Goal: Find specific page/section: Find specific page/section

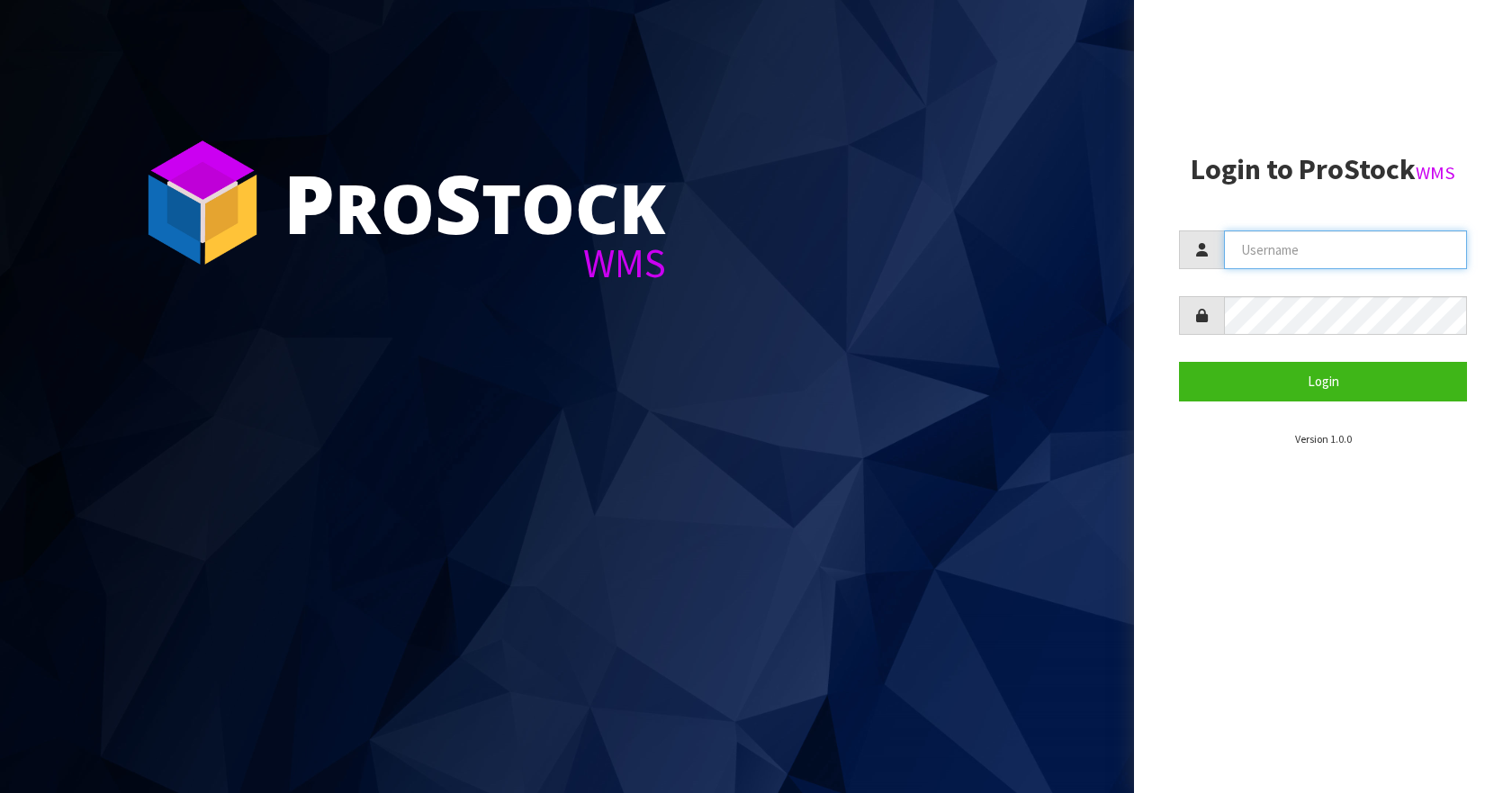
click at [1299, 254] on input "text" at bounding box center [1345, 249] width 243 height 39
type input "Aquacooler"
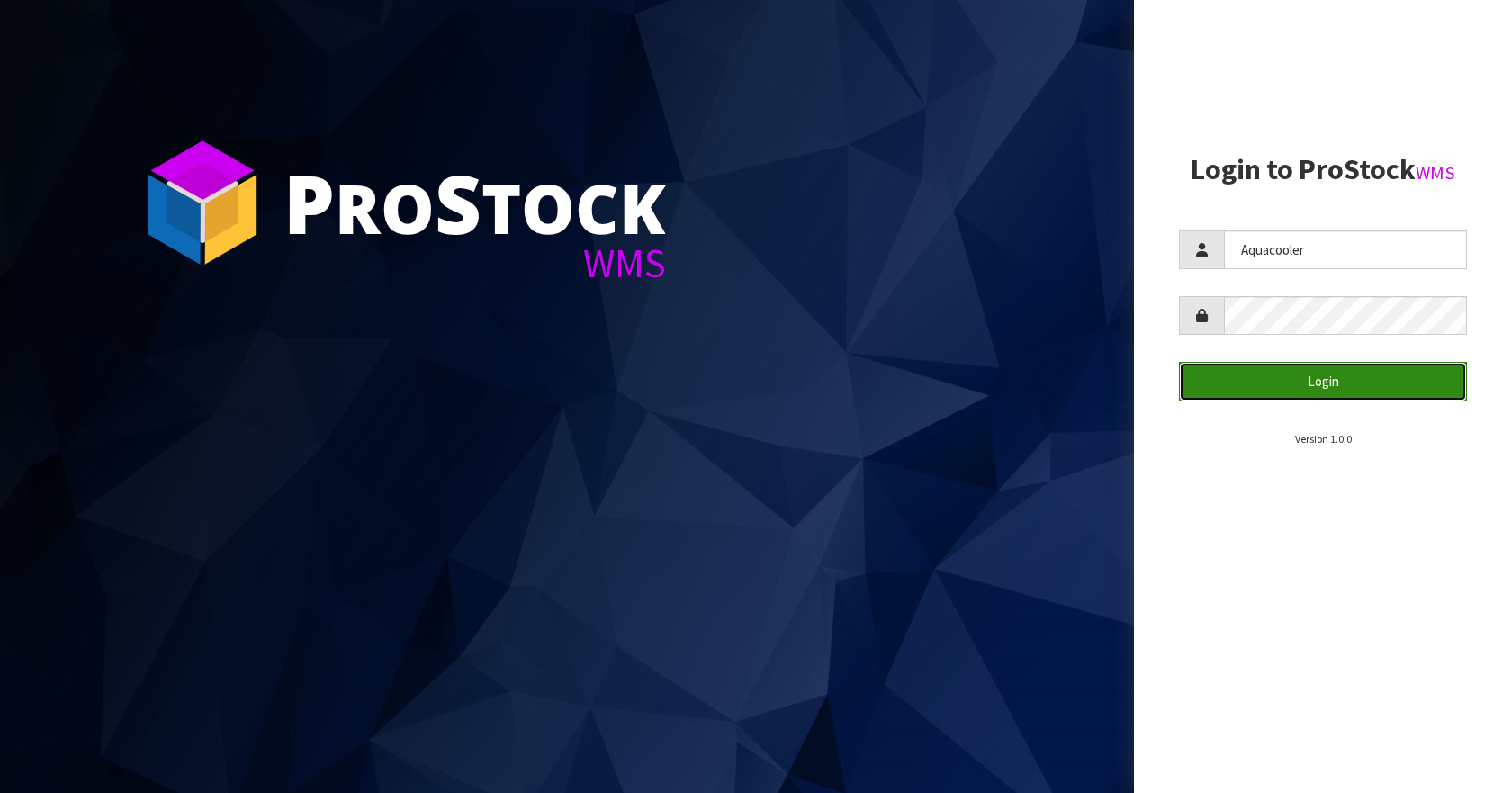
click at [1362, 388] on button "Login" at bounding box center [1323, 381] width 288 height 39
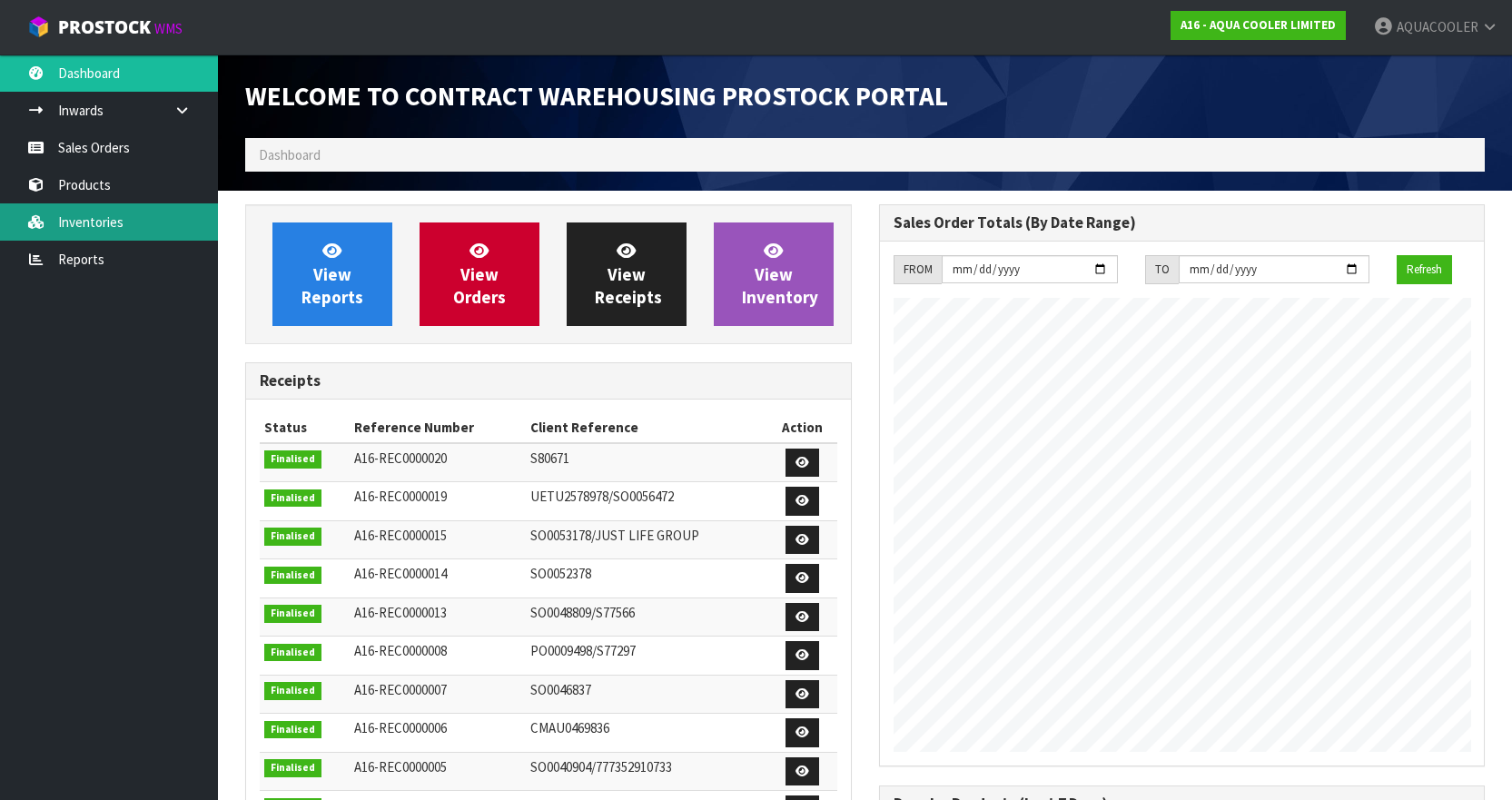
scroll to position [880, 633]
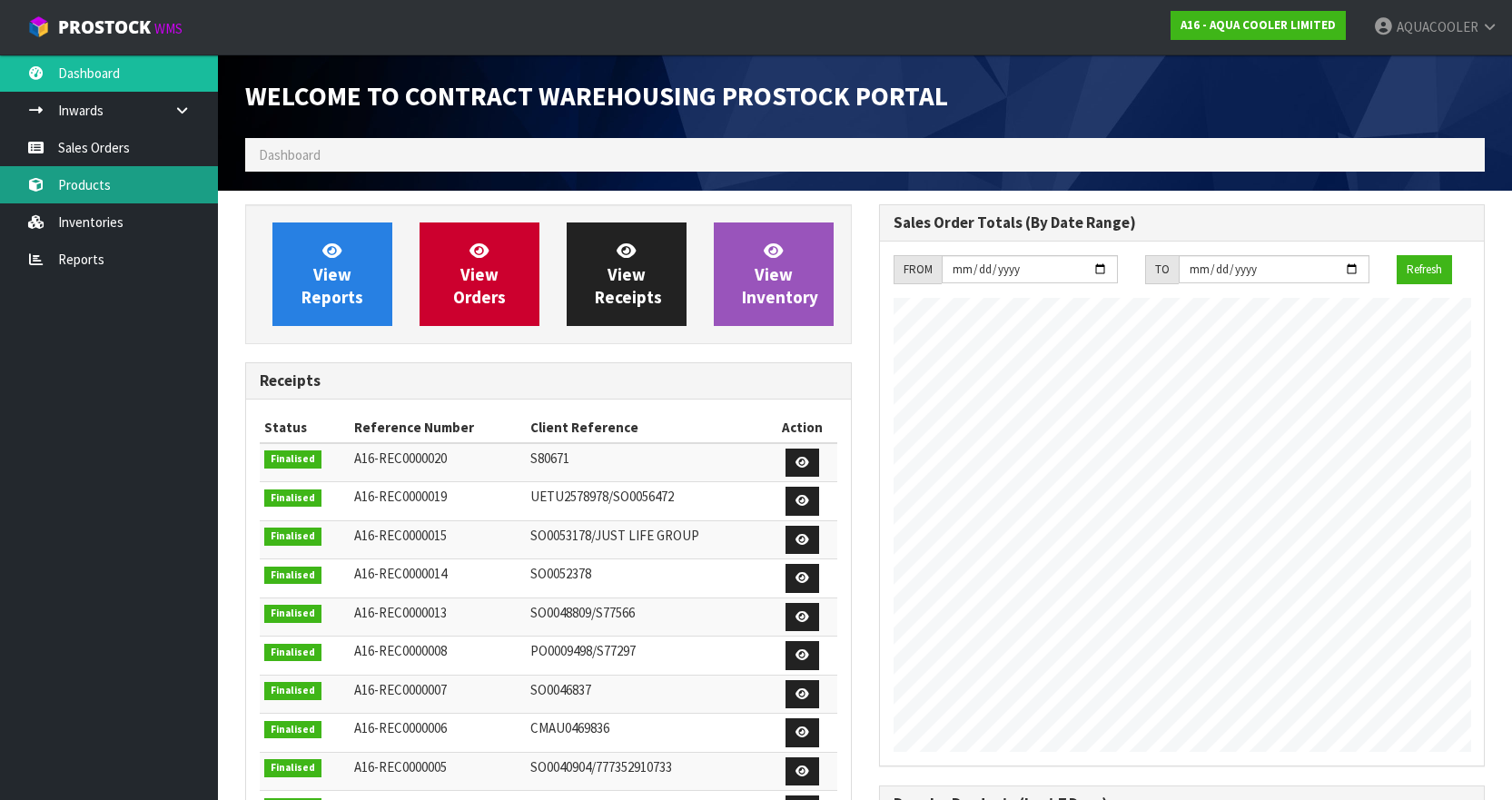
click at [76, 193] on link "Products" at bounding box center [109, 184] width 218 height 37
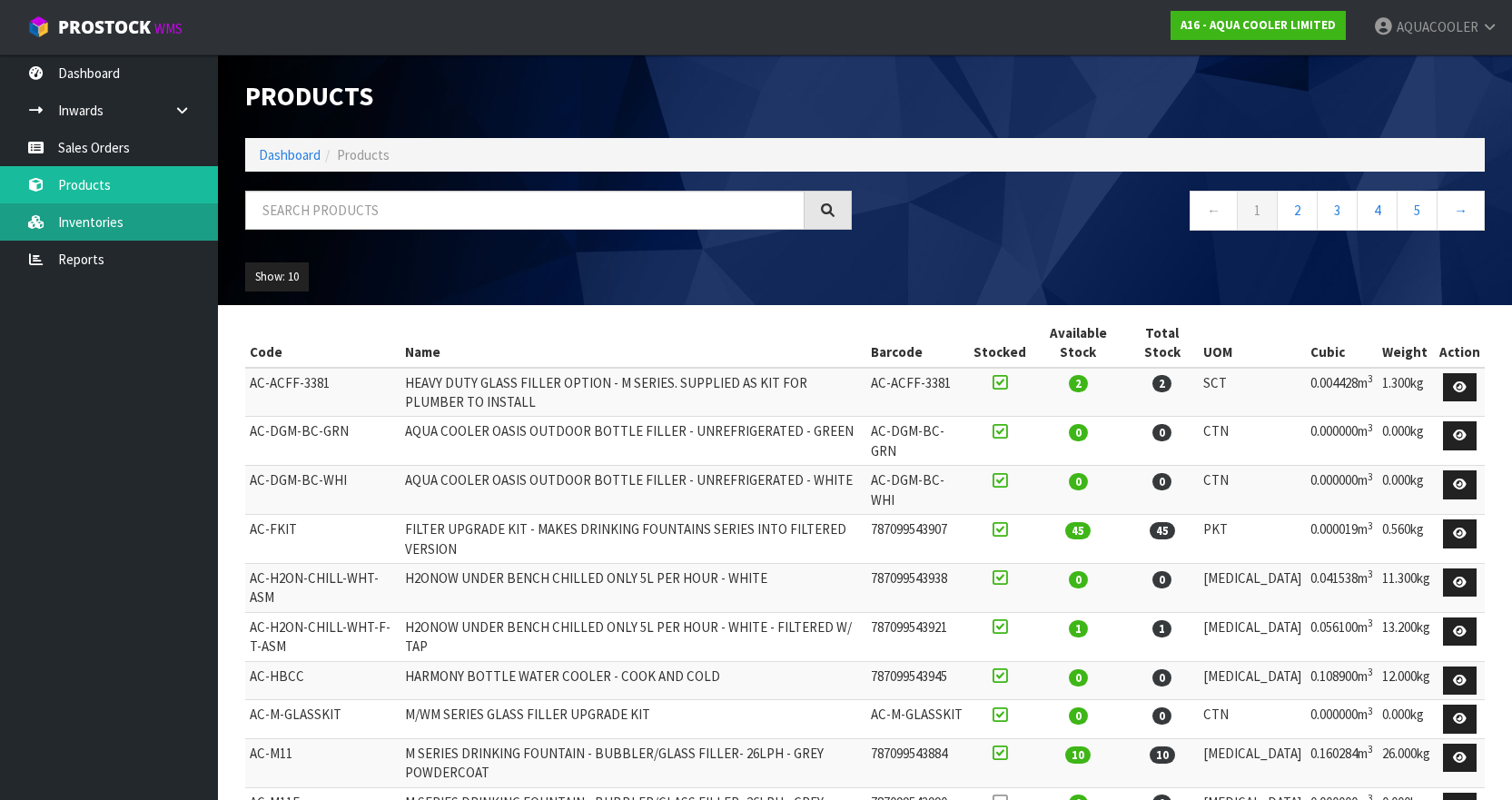
click at [109, 224] on link "Inventories" at bounding box center [109, 221] width 218 height 37
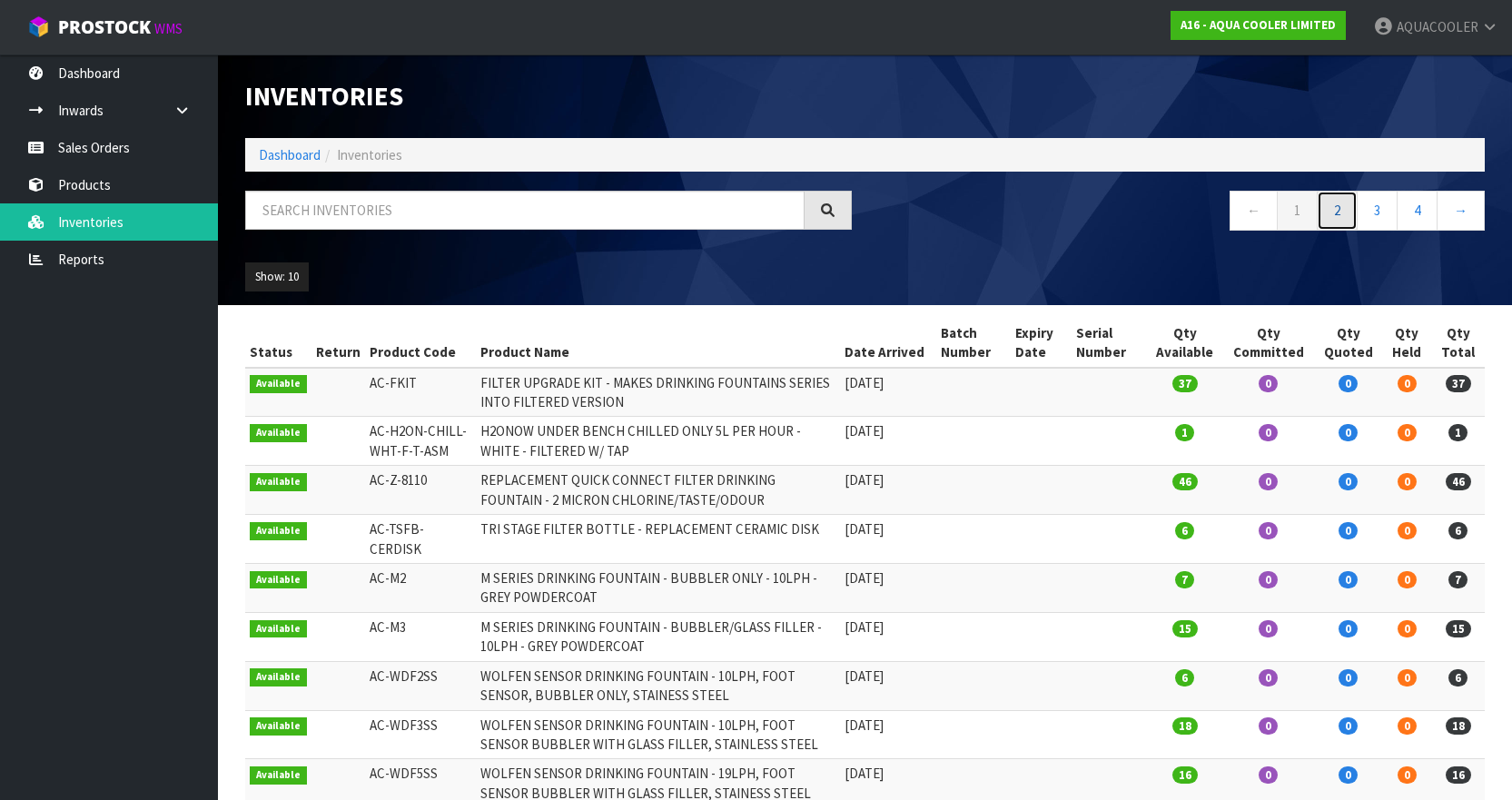
click at [1323, 214] on link "2" at bounding box center [1337, 210] width 41 height 39
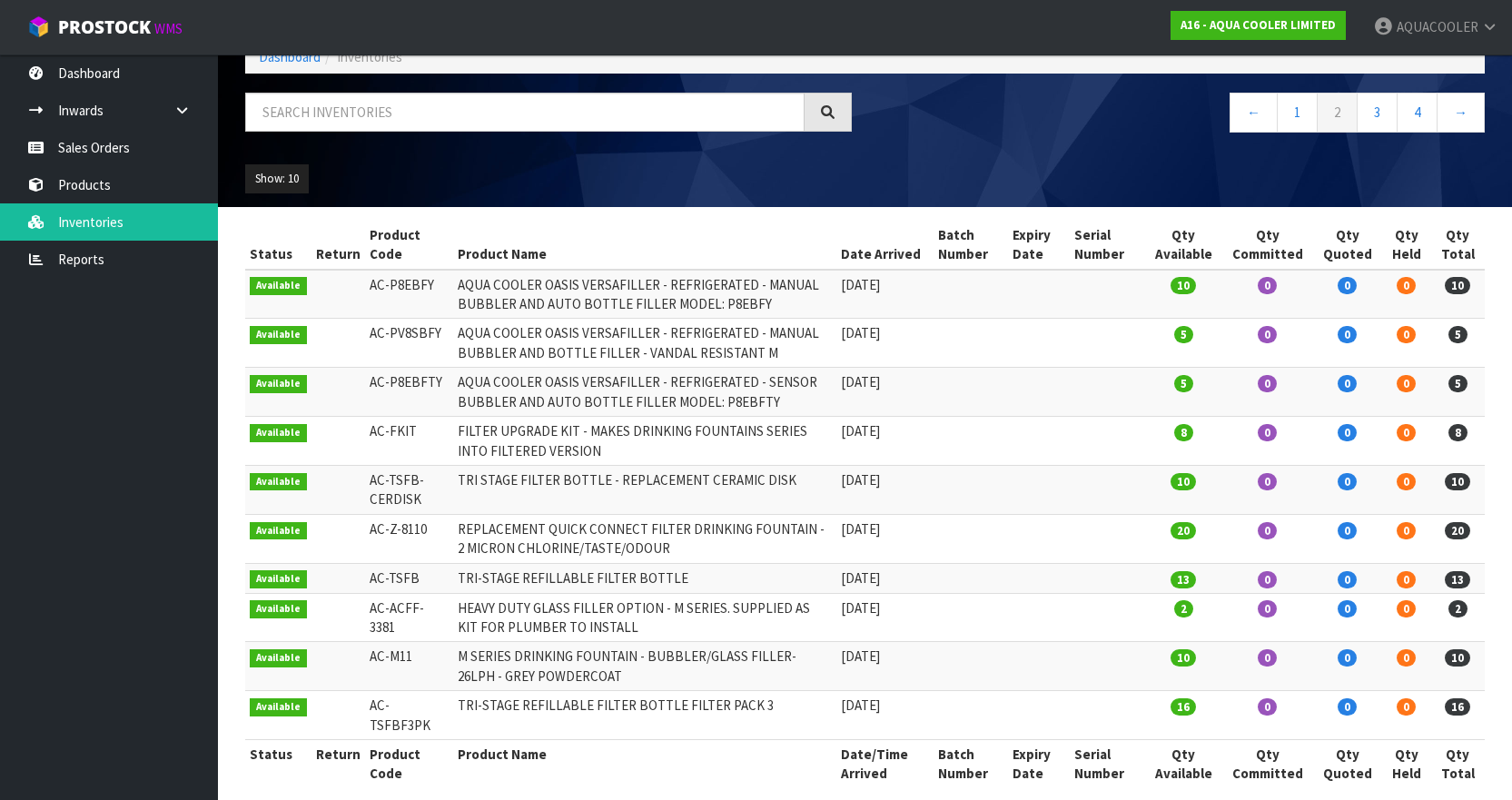
scroll to position [100, 0]
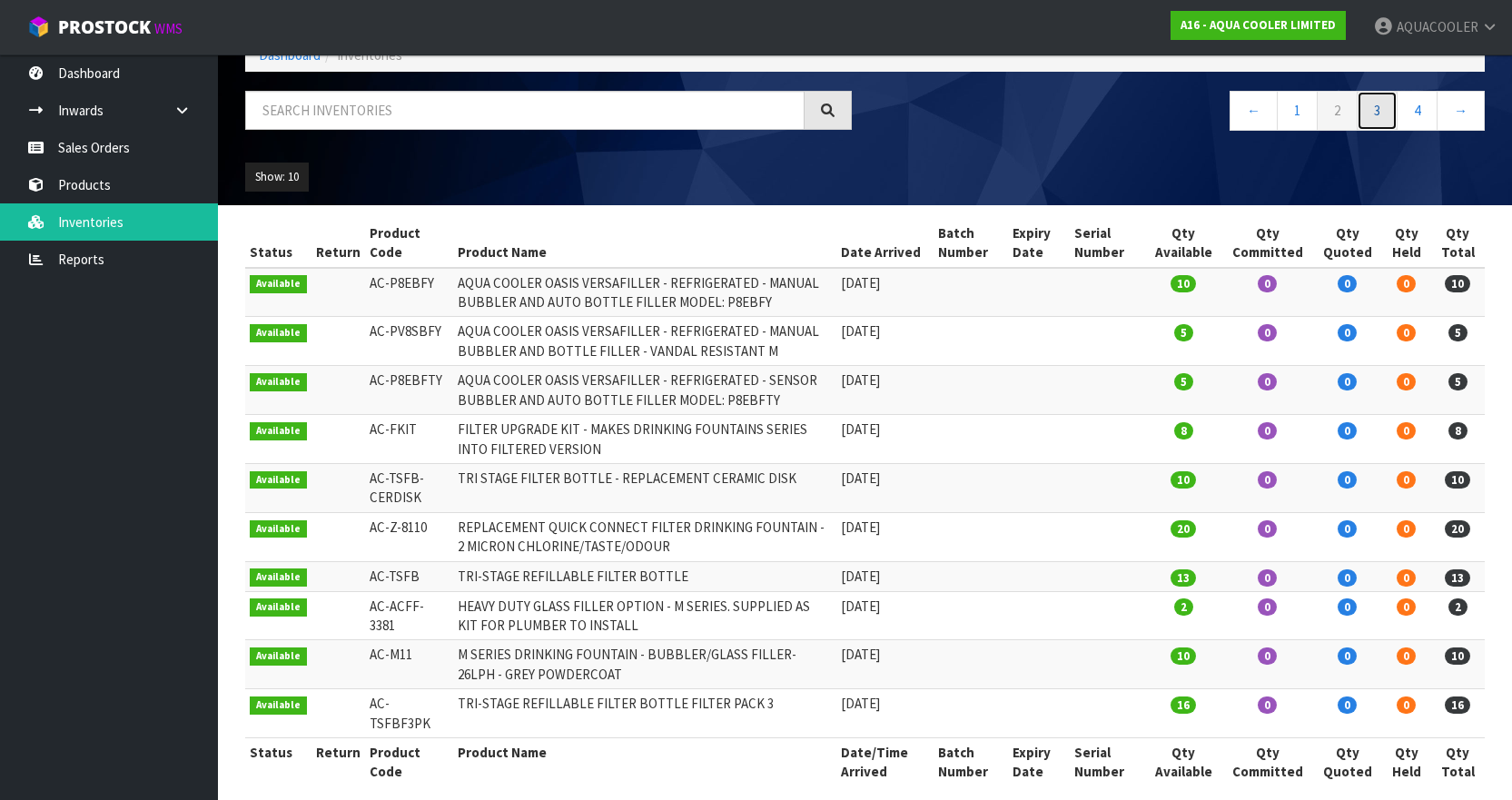
click at [1381, 114] on link "3" at bounding box center [1377, 110] width 41 height 39
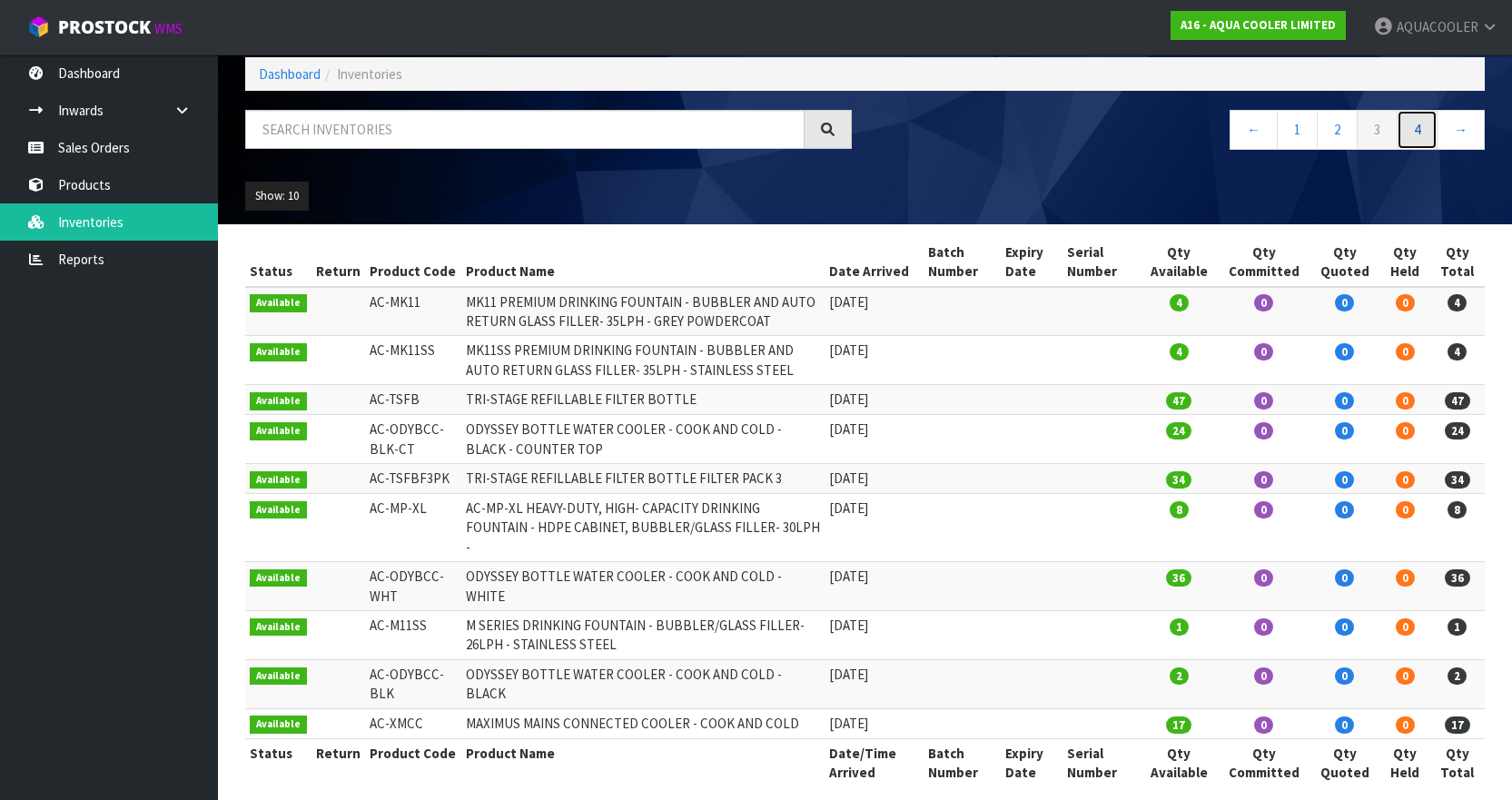
click at [1421, 134] on link "4" at bounding box center [1417, 129] width 41 height 39
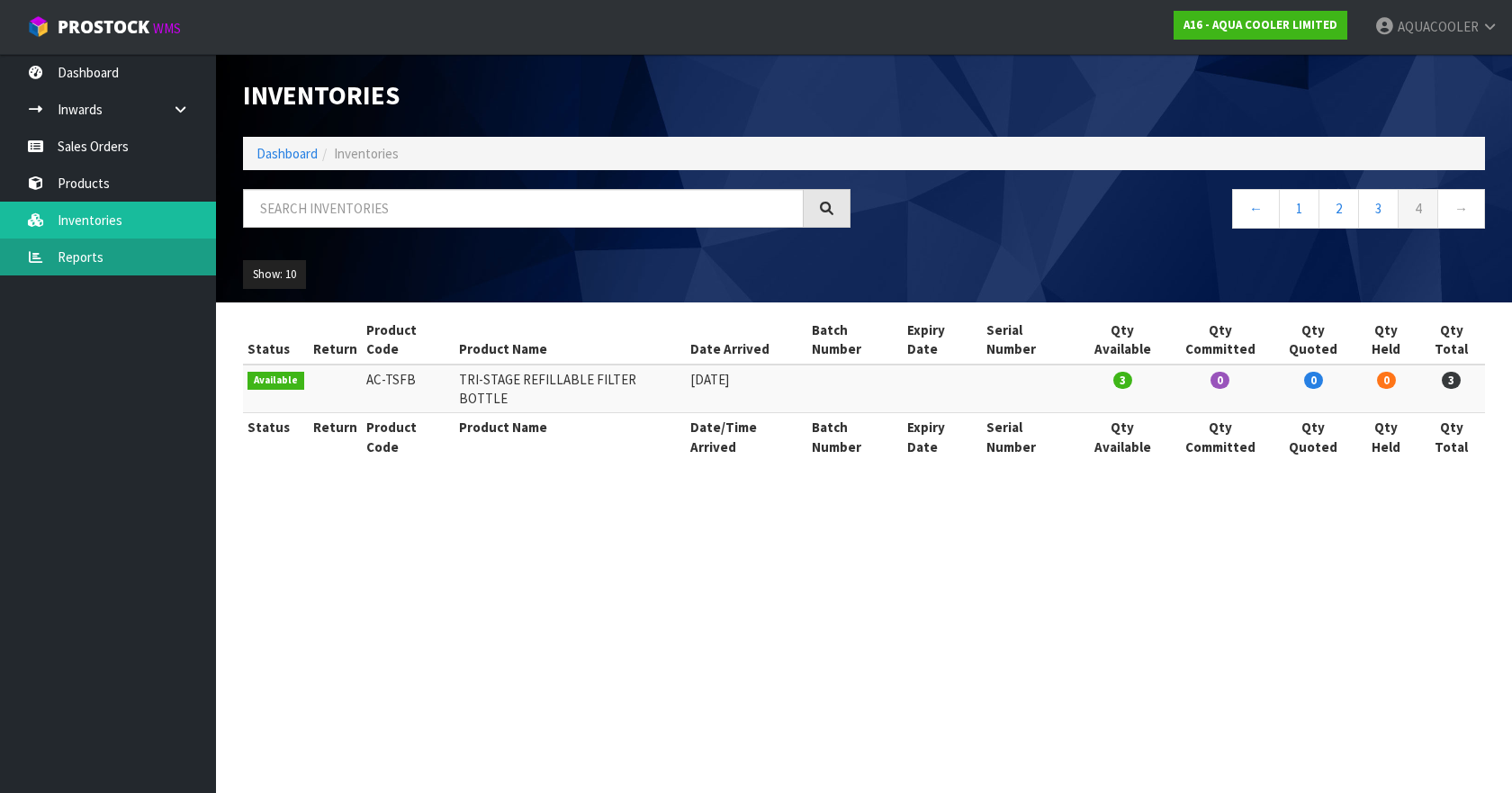
click at [102, 255] on link "Reports" at bounding box center [108, 257] width 216 height 37
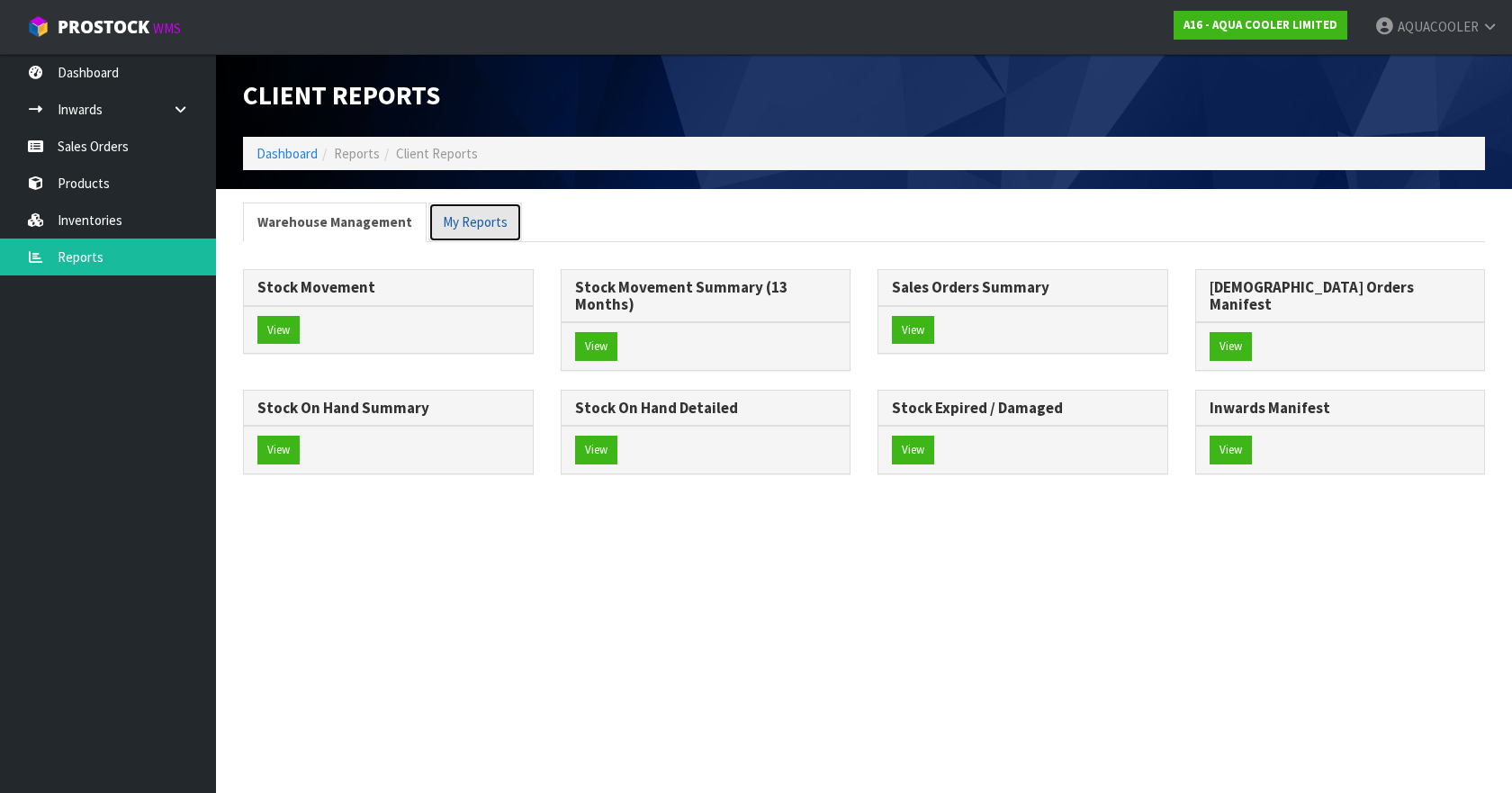
click at [459, 221] on link "My Reports" at bounding box center [475, 221] width 93 height 39
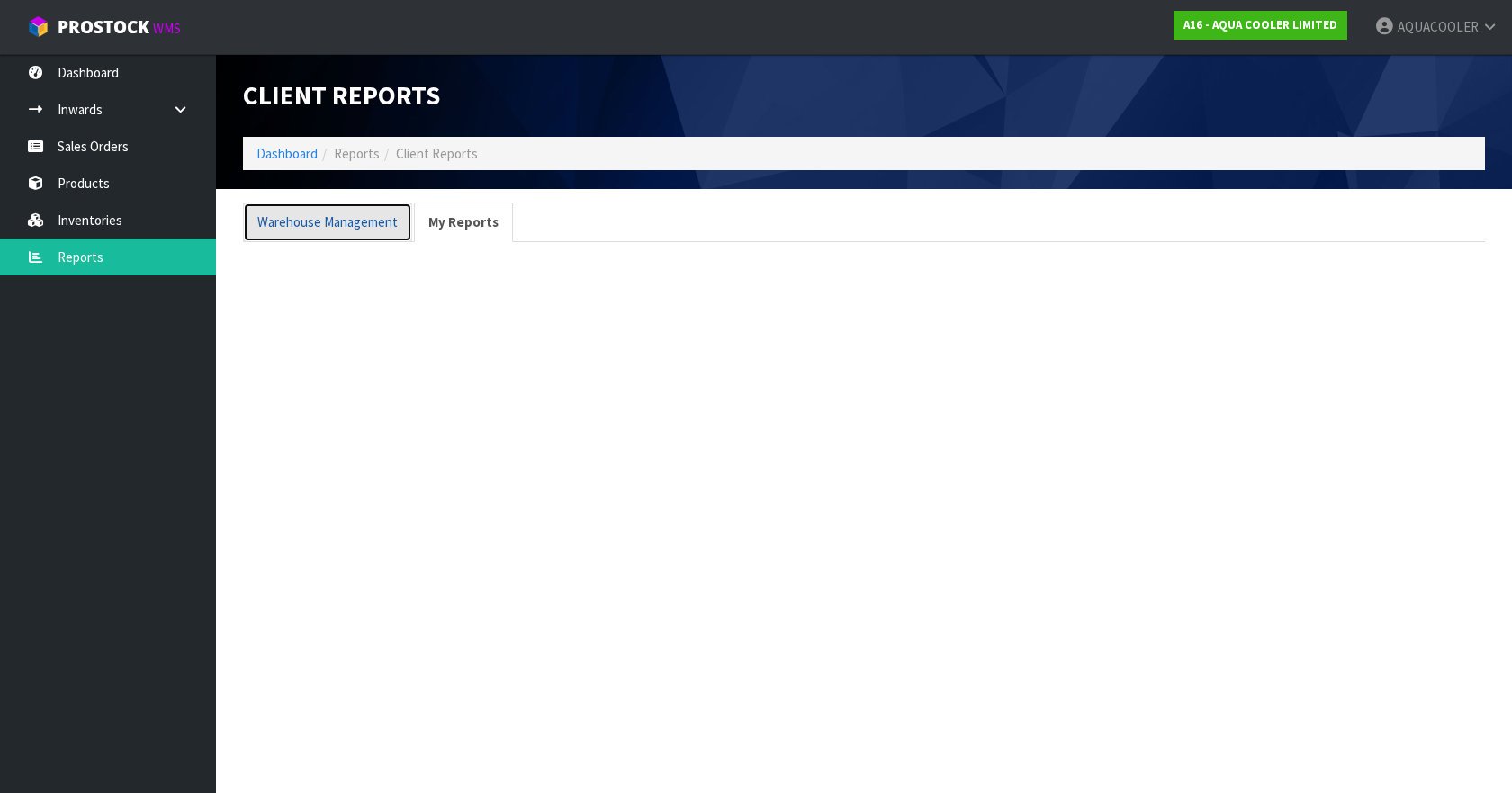
click at [339, 220] on link "Warehouse Management" at bounding box center [327, 221] width 169 height 39
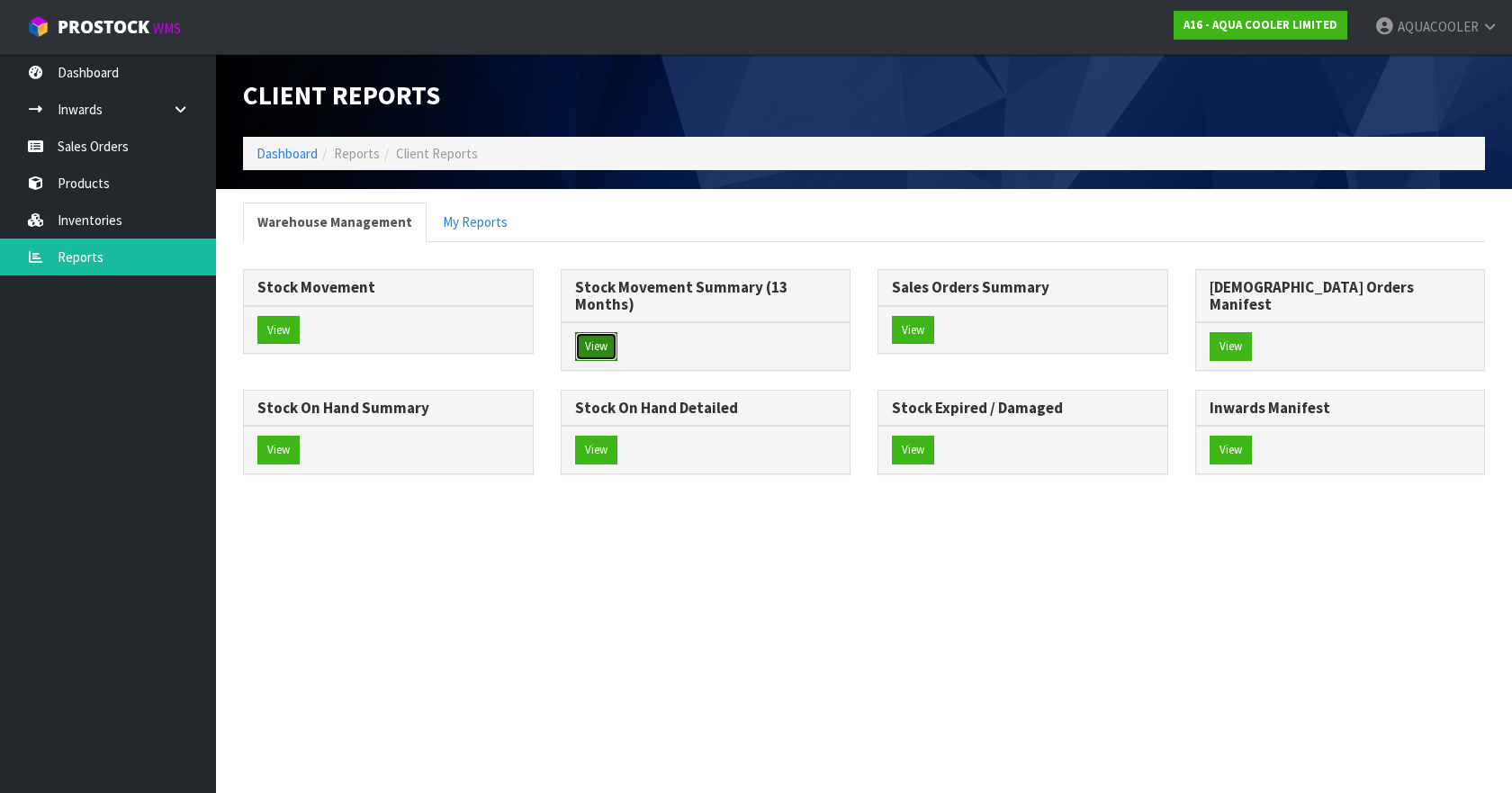
click at [598, 348] on button "View" at bounding box center [595, 346] width 43 height 29
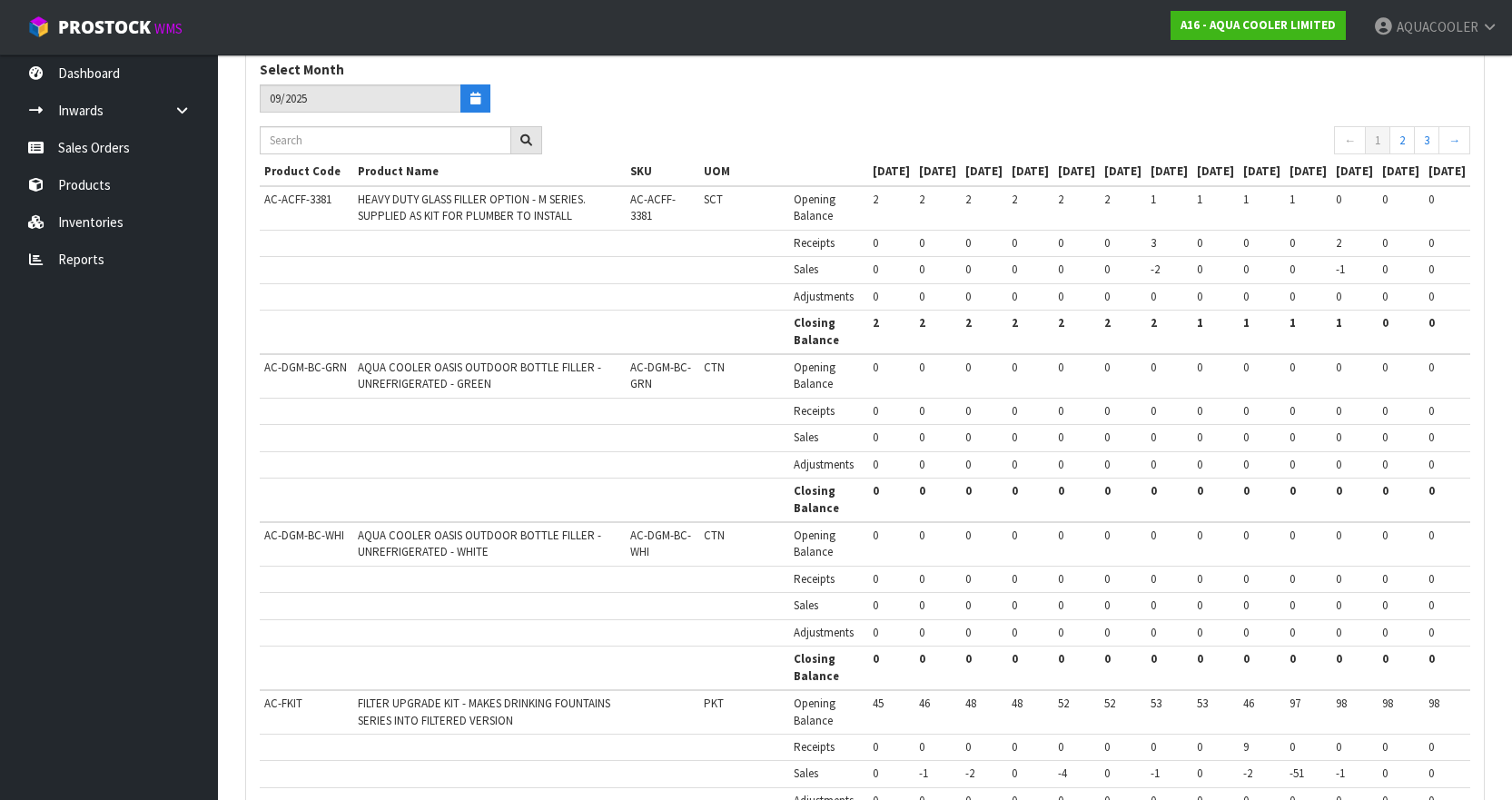
scroll to position [182, 0]
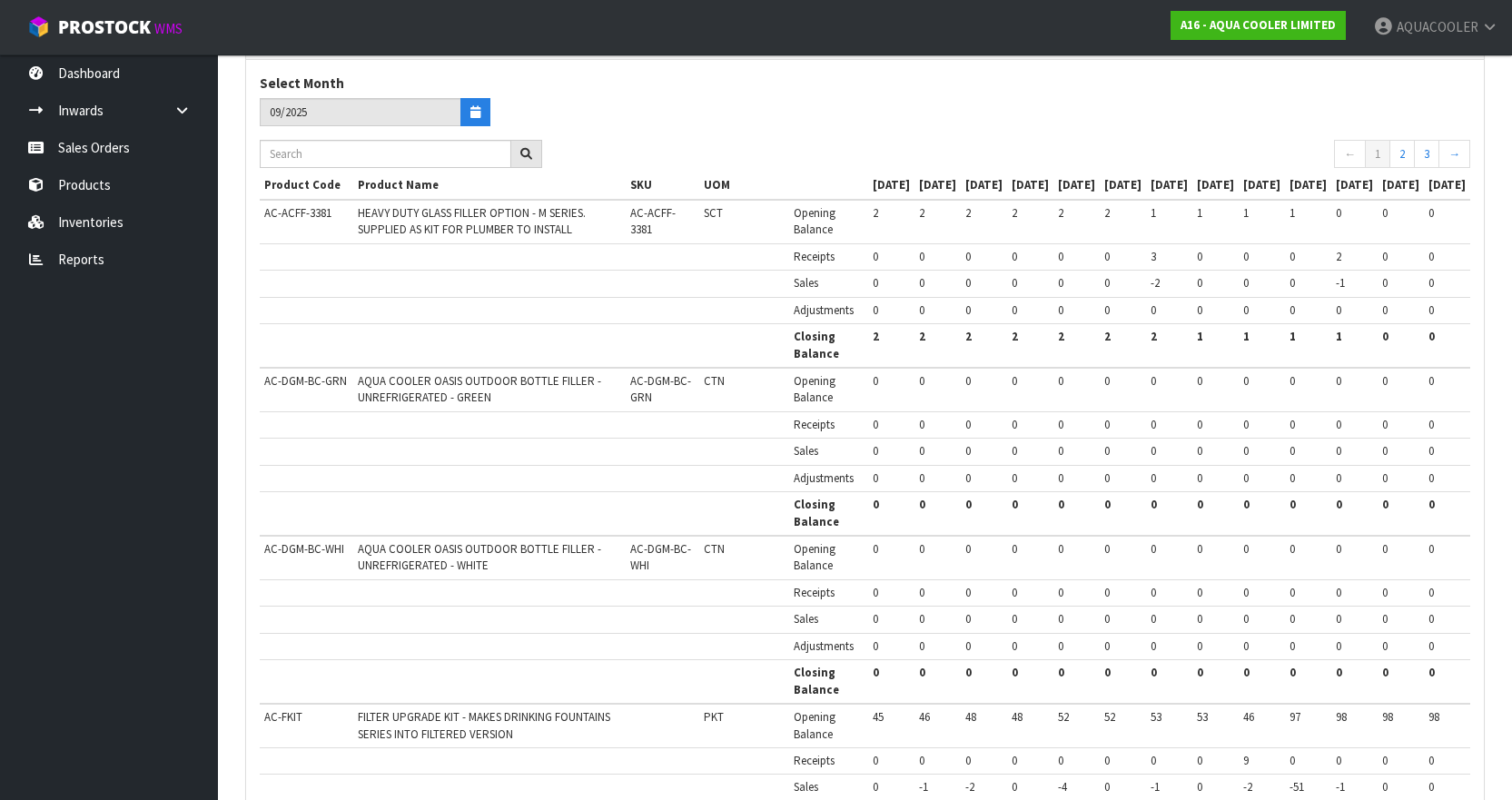
drag, startPoint x: 1299, startPoint y: 184, endPoint x: 1325, endPoint y: 198, distance: 29.7
click at [1325, 198] on th "[DATE]" at bounding box center [1308, 186] width 46 height 26
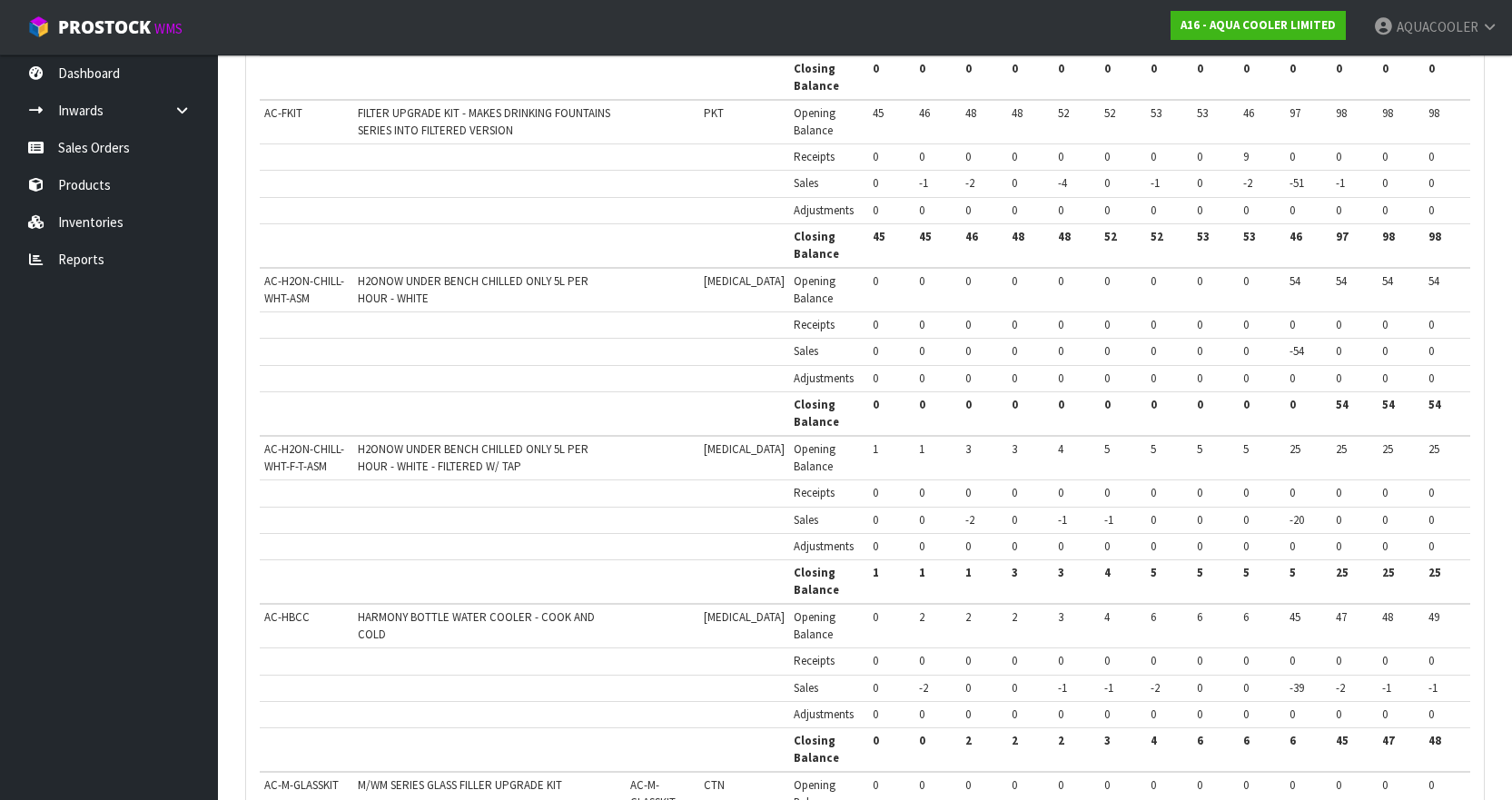
scroll to position [817, 0]
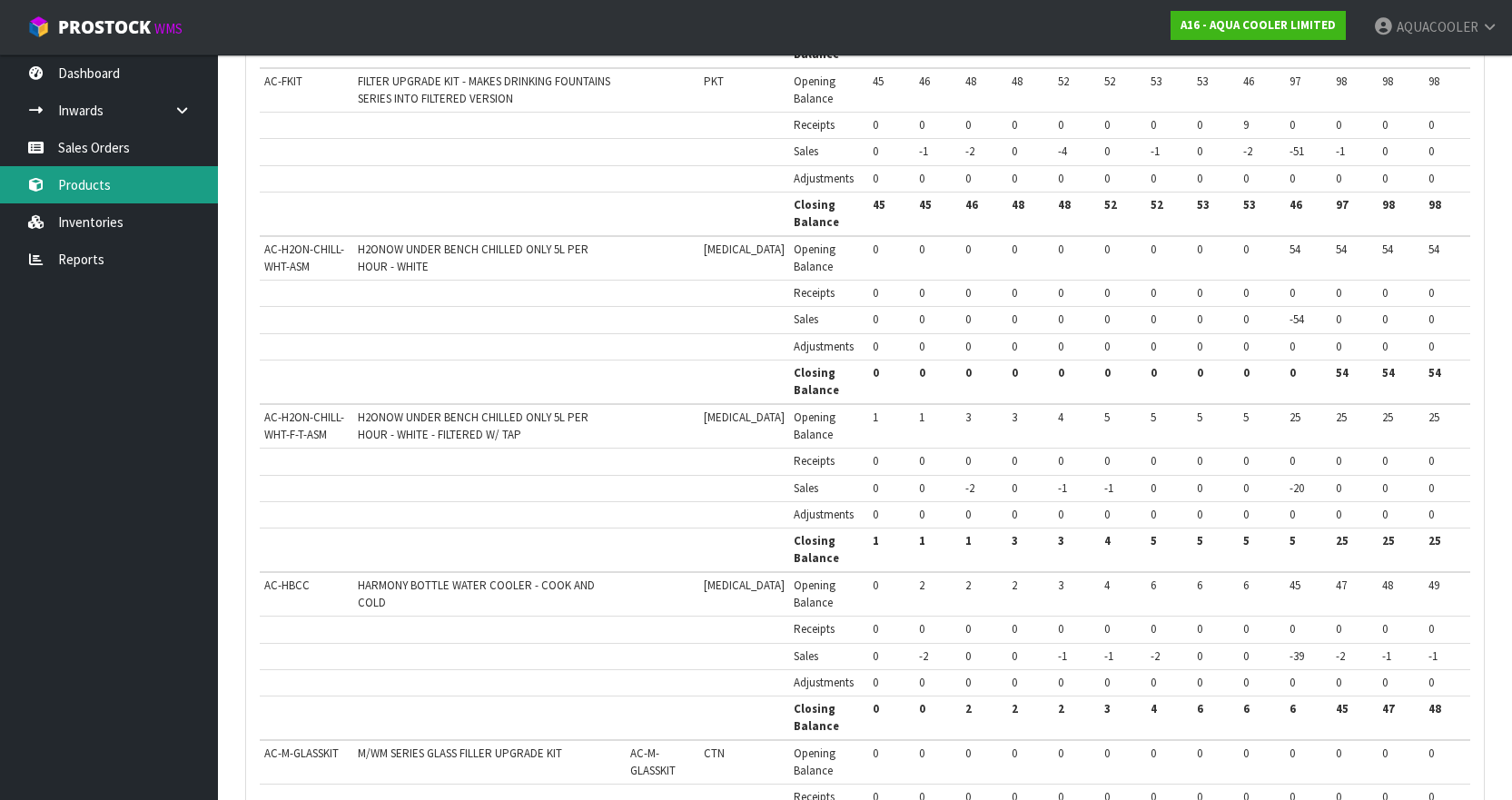
click at [76, 183] on link "Products" at bounding box center [109, 184] width 218 height 37
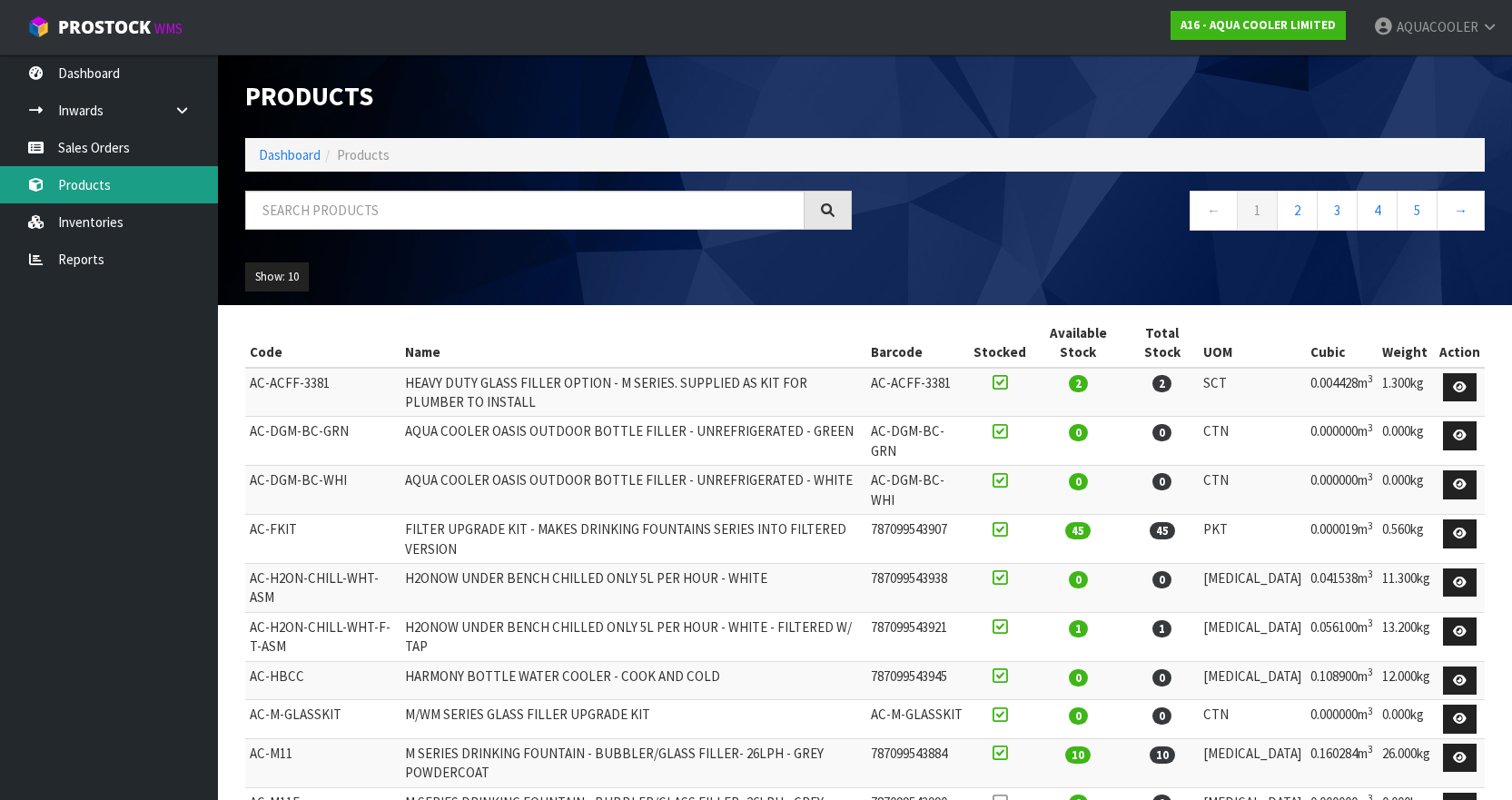
scroll to position [76, 0]
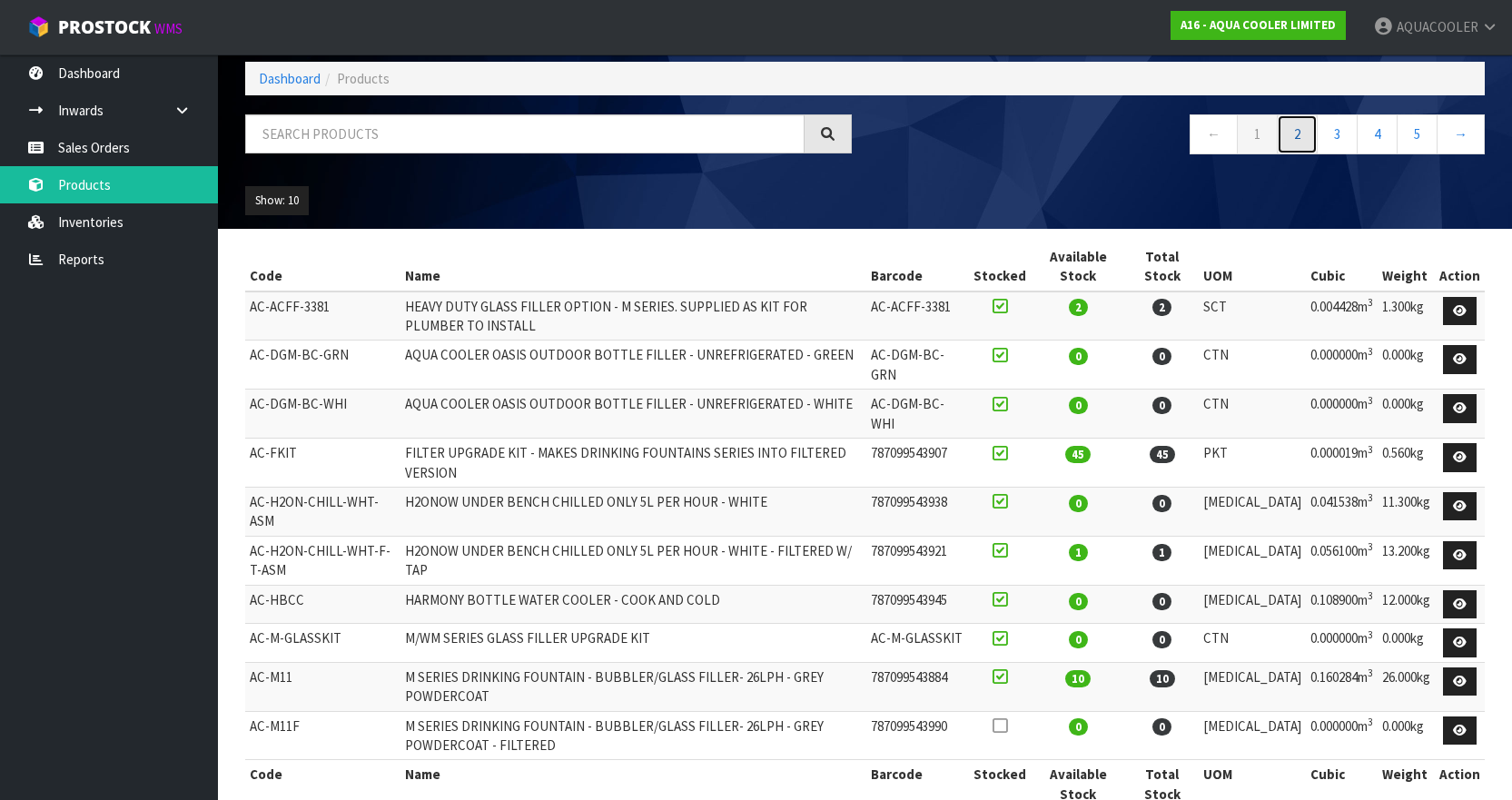
click at [1300, 138] on link "2" at bounding box center [1297, 133] width 41 height 39
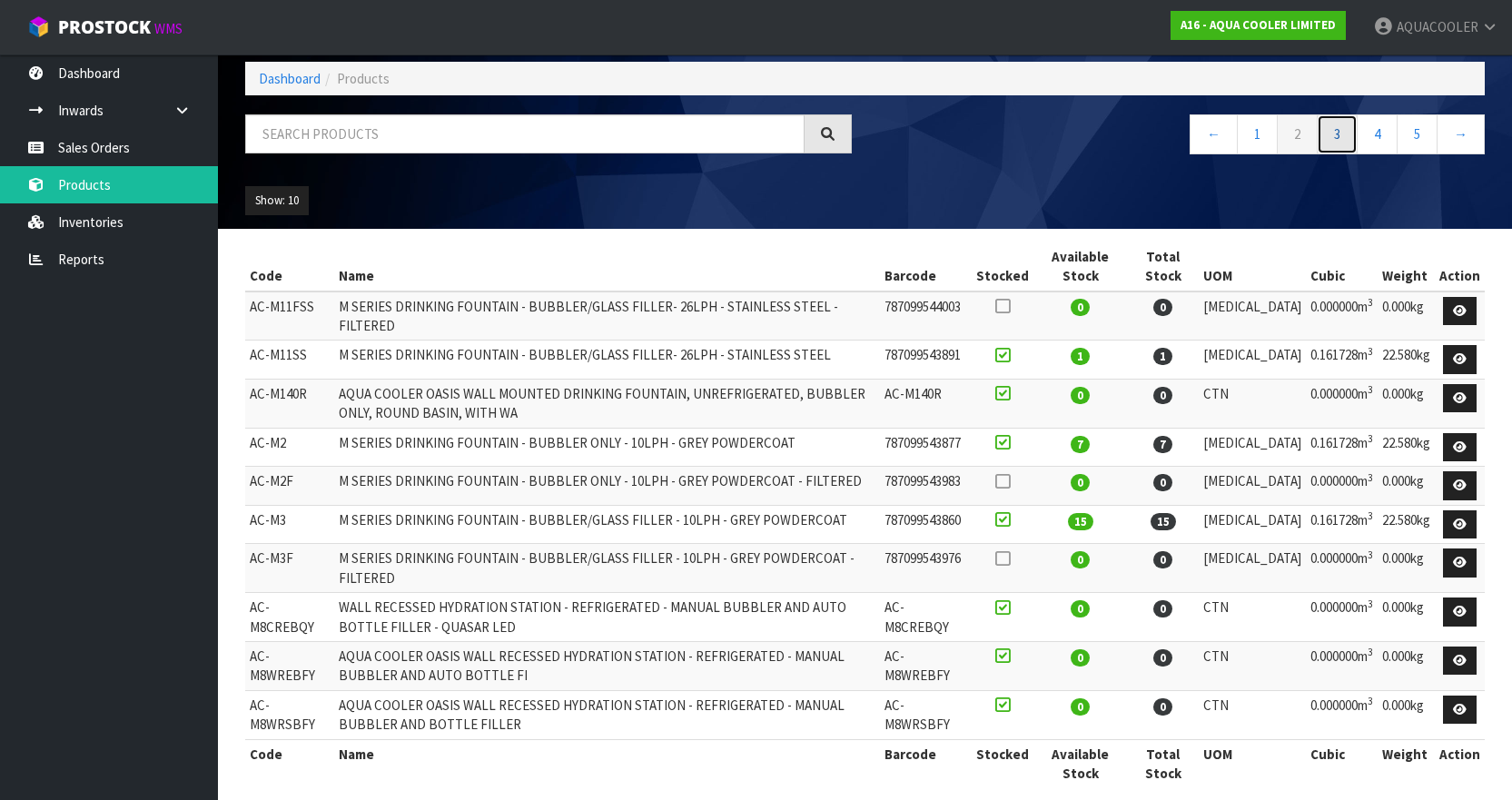
click at [1333, 128] on link "3" at bounding box center [1337, 133] width 41 height 39
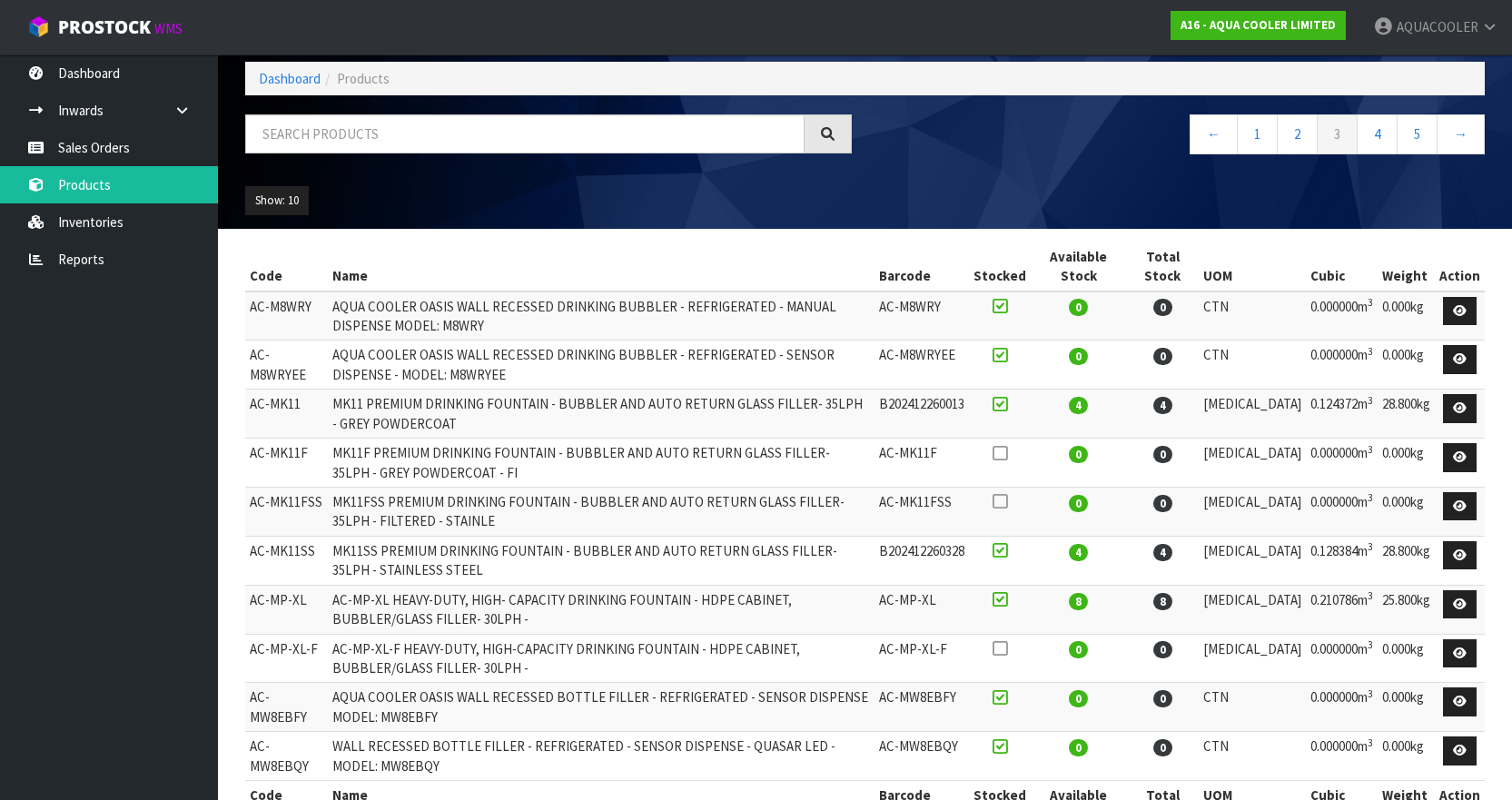
scroll to position [138, 0]
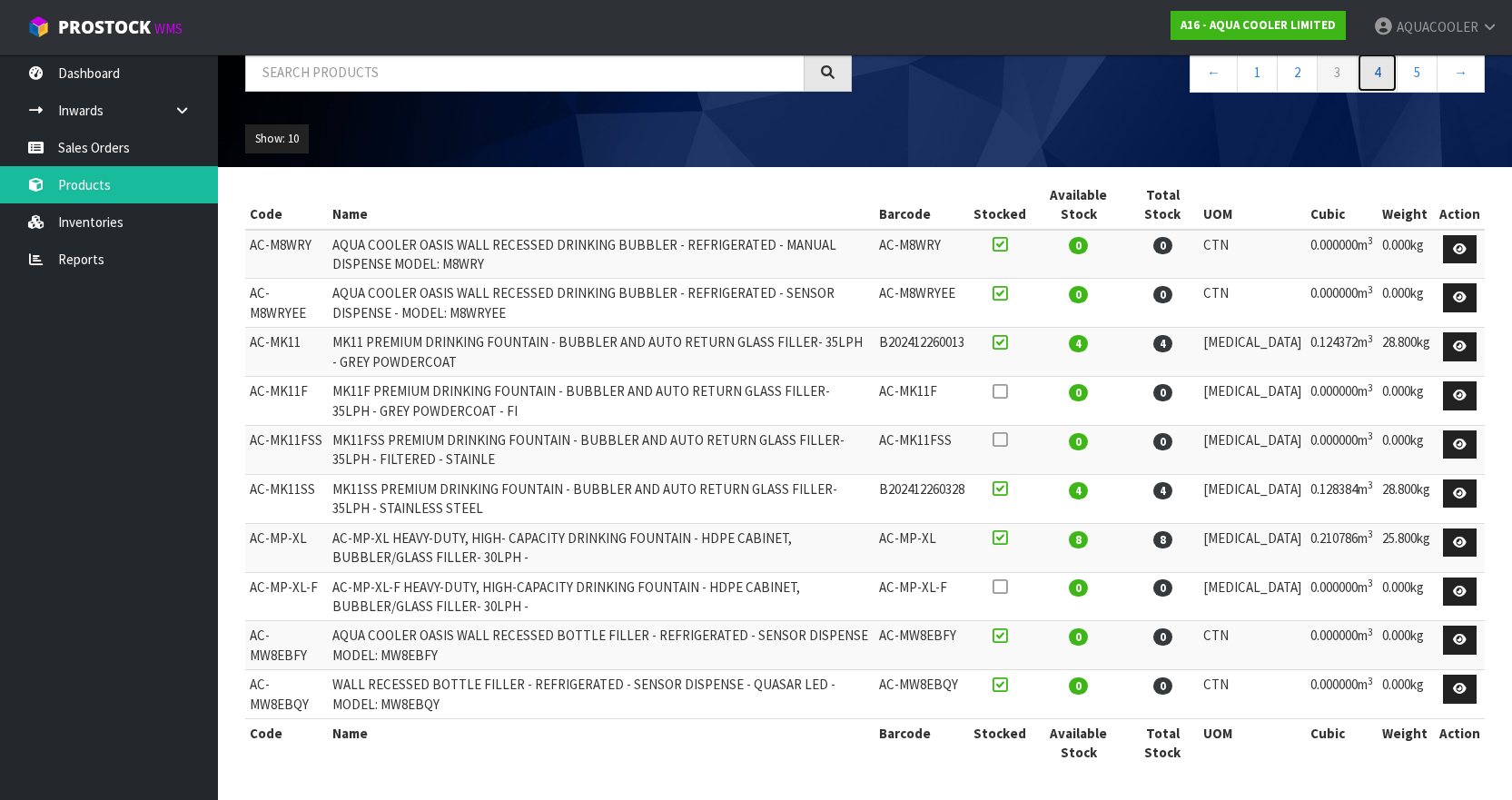
click at [1370, 70] on link "4" at bounding box center [1377, 72] width 41 height 39
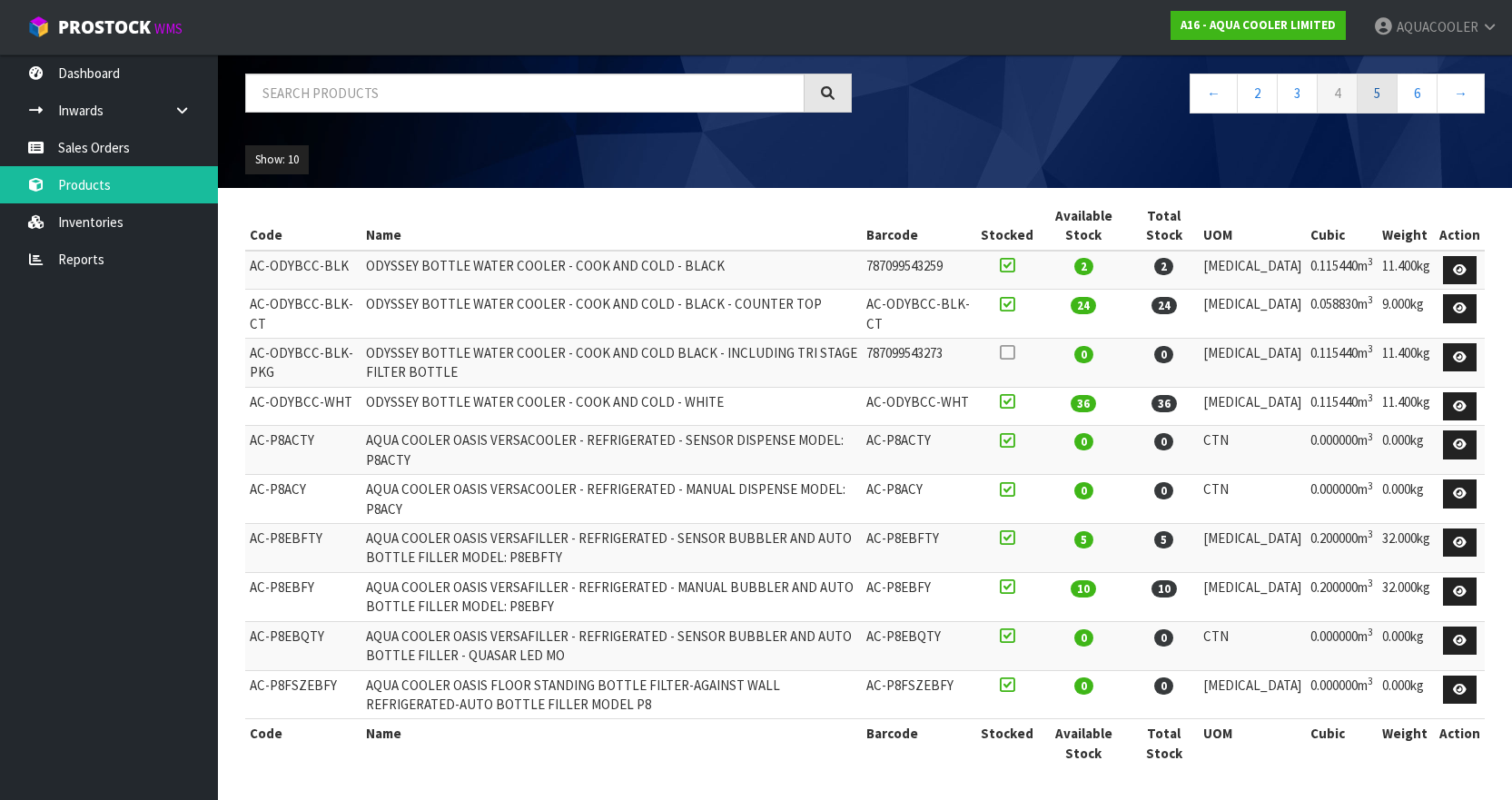
scroll to position [97, 0]
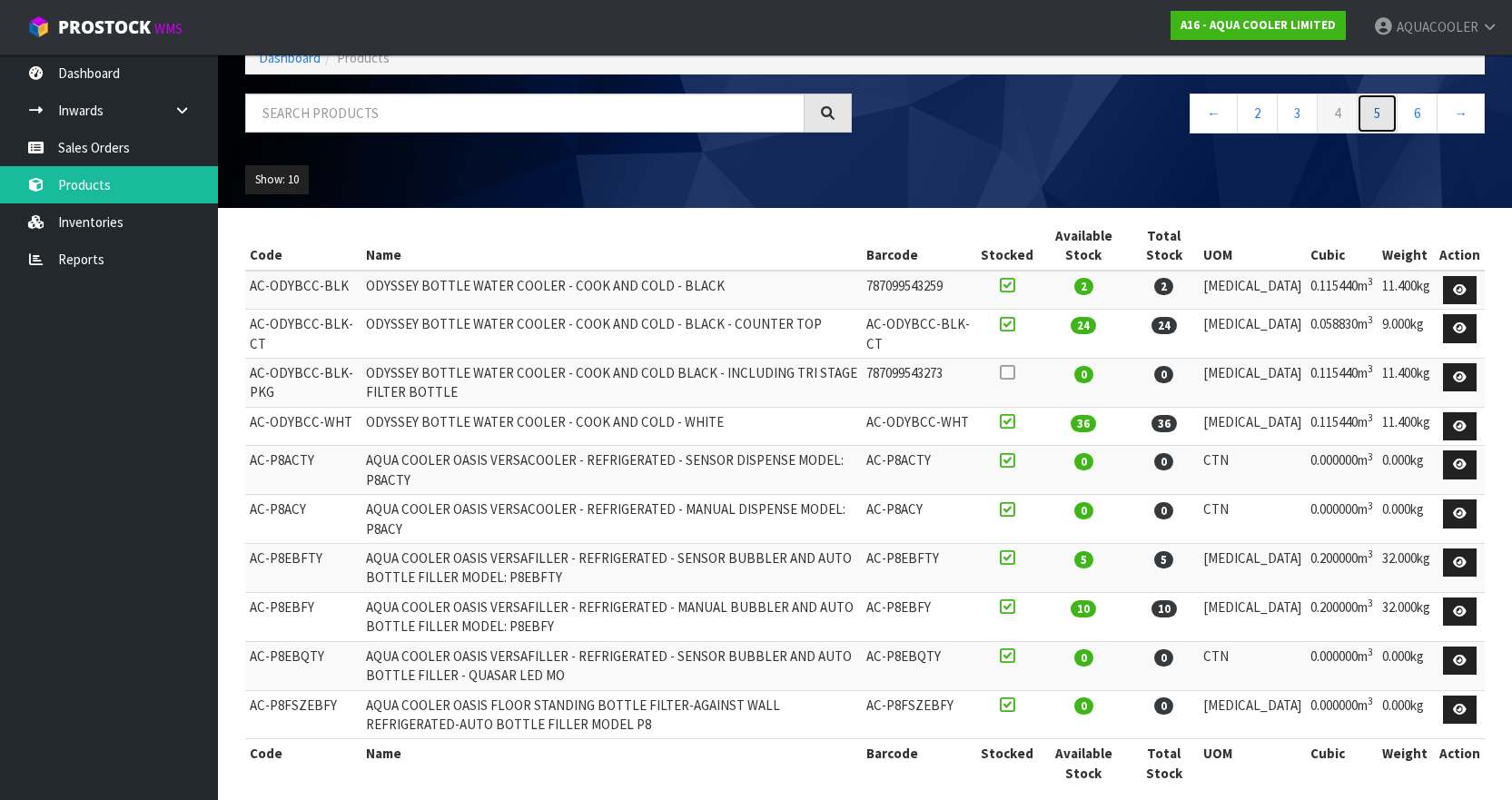
click at [1371, 109] on link "5" at bounding box center [1377, 113] width 41 height 39
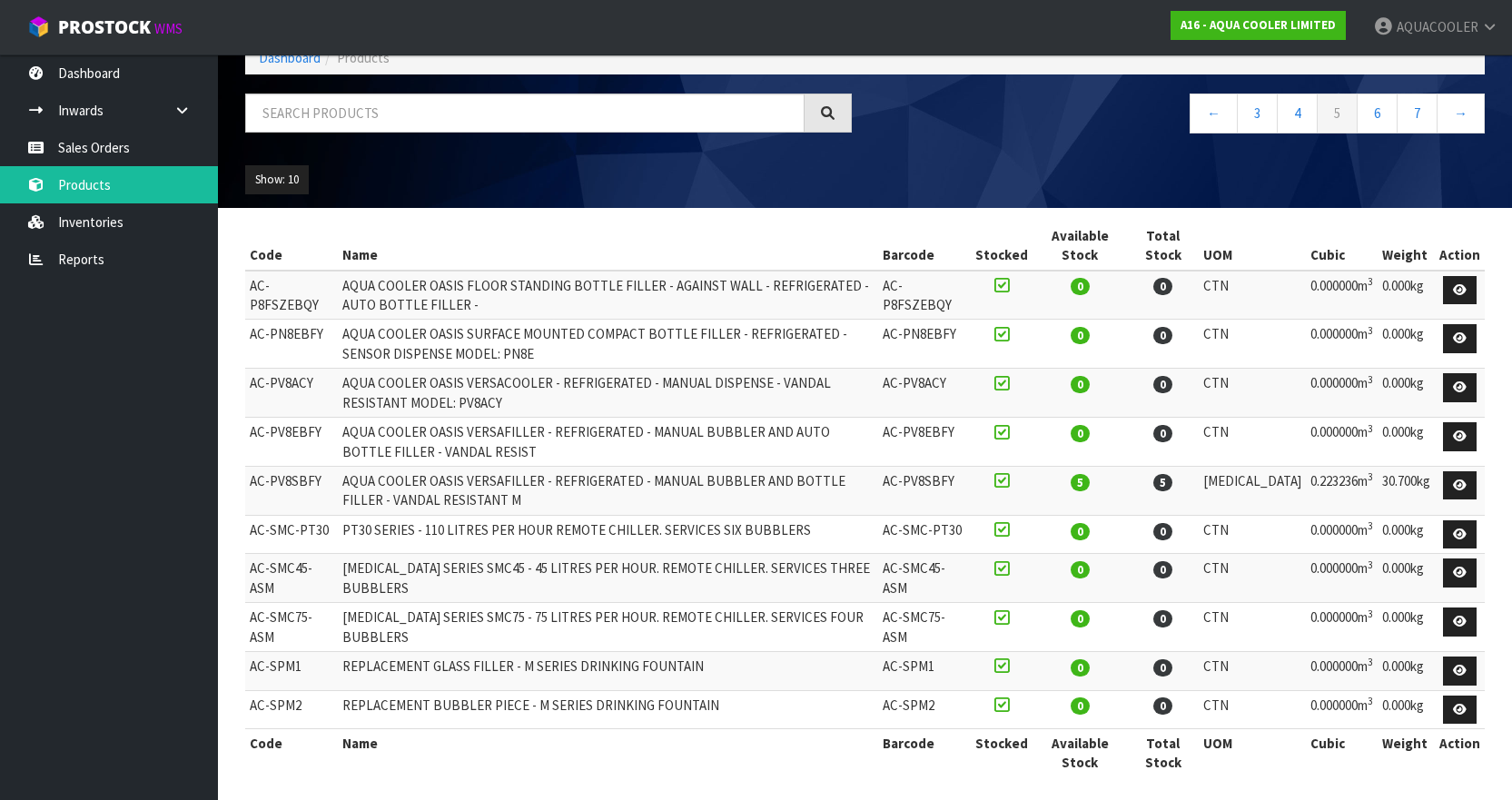
scroll to position [107, 0]
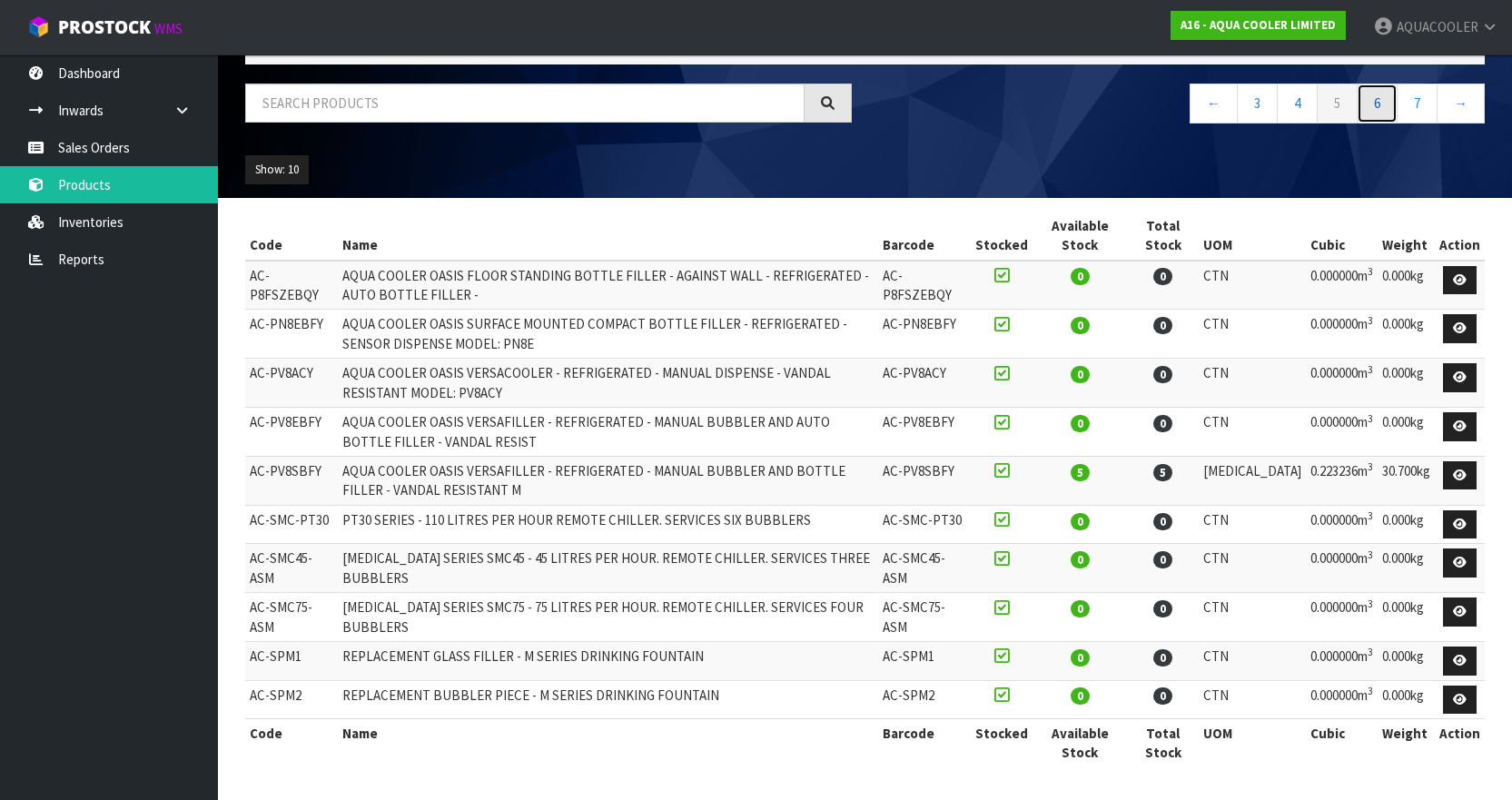
click at [1370, 108] on link "6" at bounding box center [1377, 103] width 41 height 39
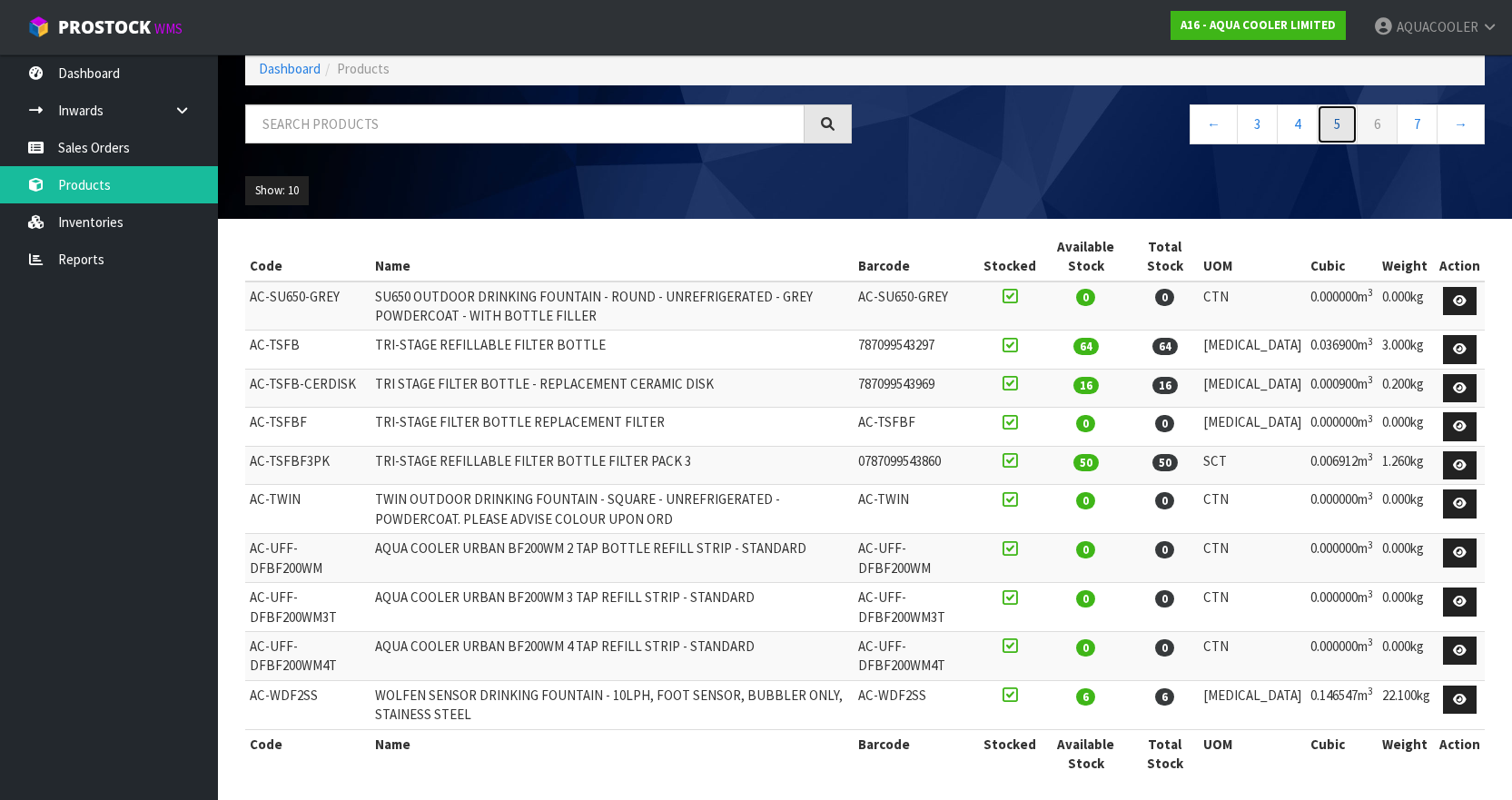
click at [1331, 124] on link "5" at bounding box center [1337, 123] width 41 height 39
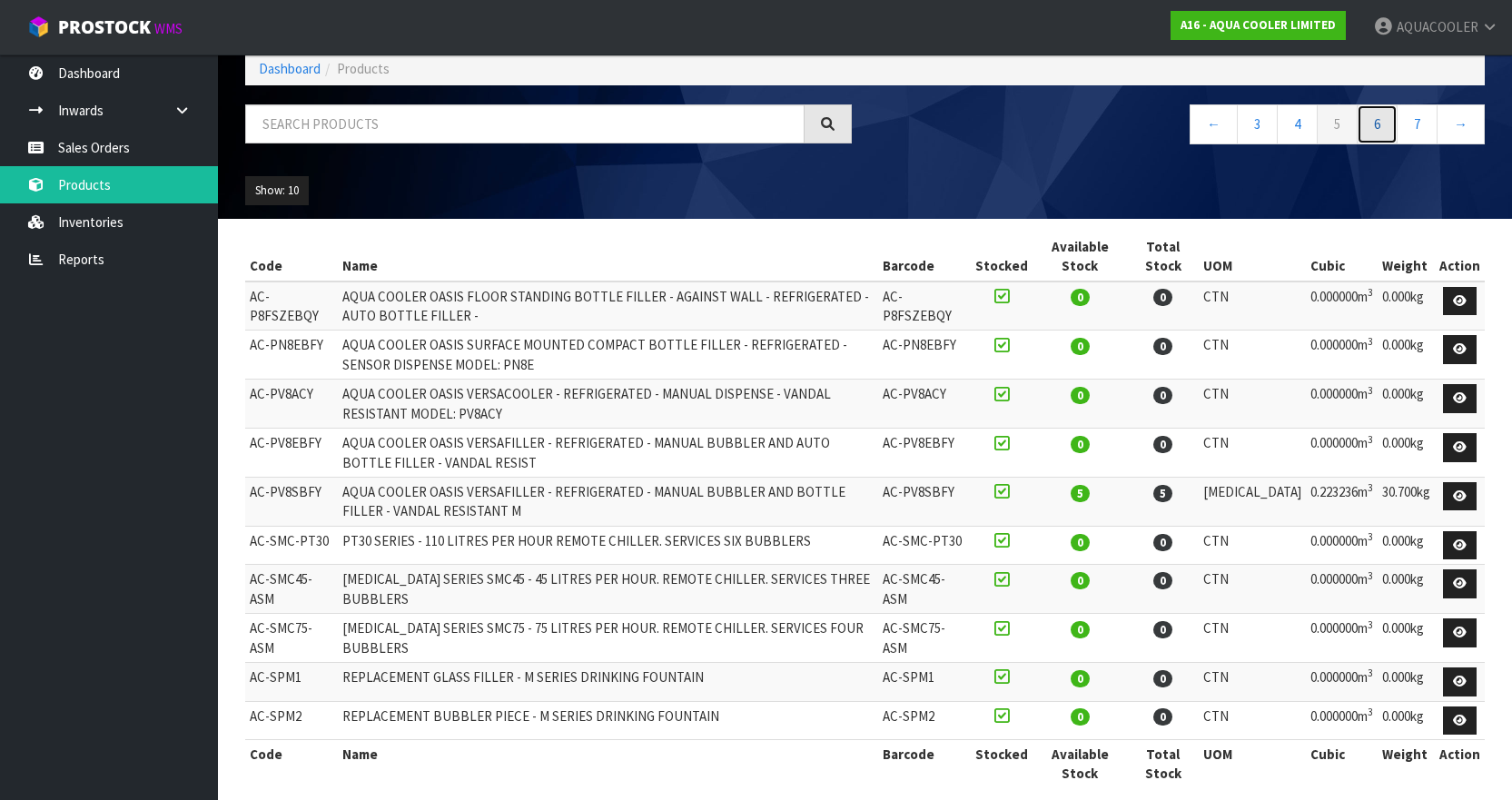
click at [1372, 131] on link "6" at bounding box center [1377, 123] width 41 height 39
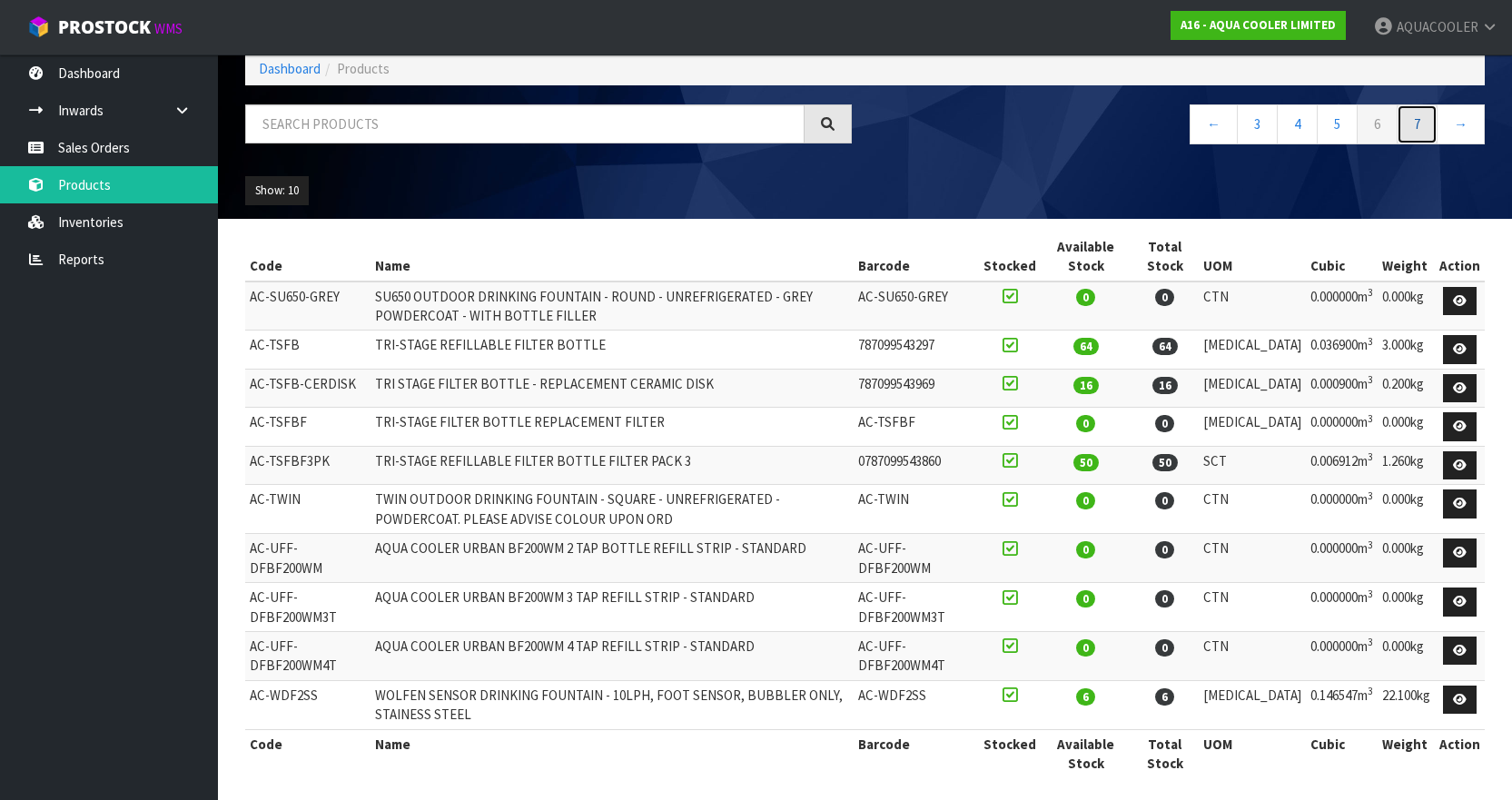
click at [1430, 131] on link "7" at bounding box center [1417, 123] width 41 height 39
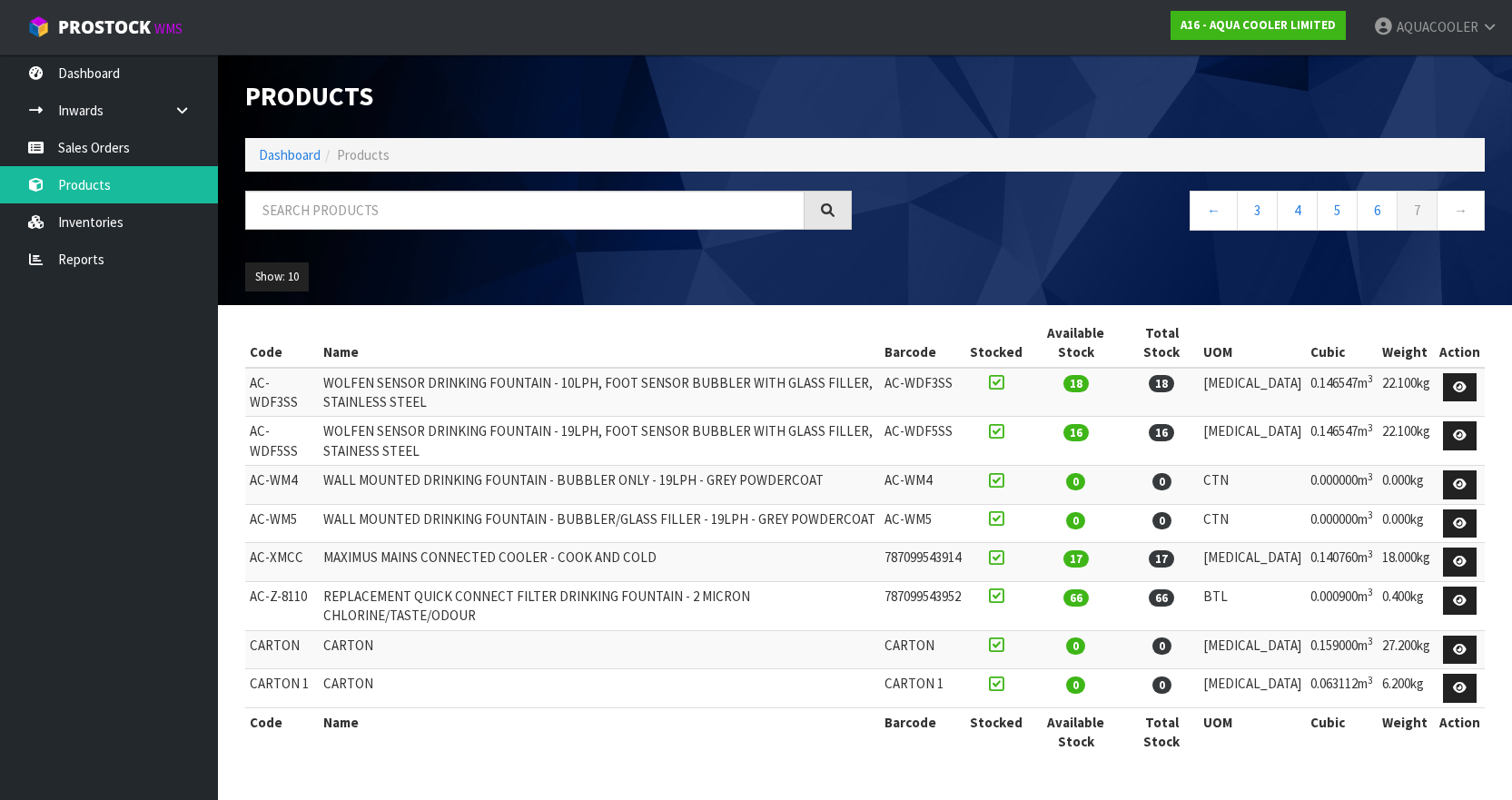
scroll to position [0, 0]
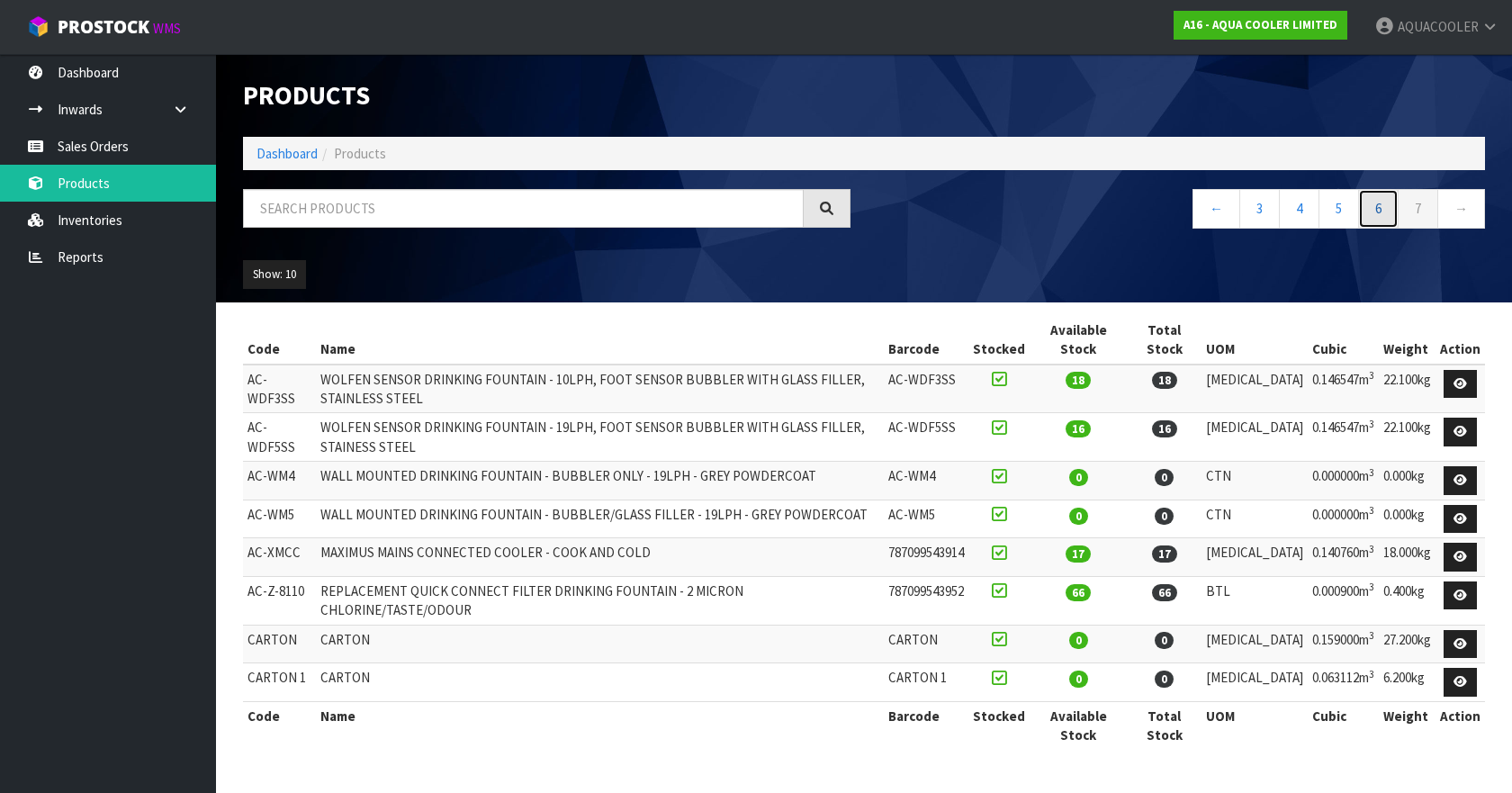
click at [1381, 215] on link "6" at bounding box center [1377, 208] width 41 height 39
